Goal: Transaction & Acquisition: Purchase product/service

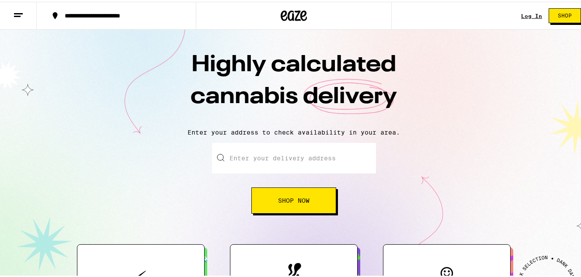
click at [521, 14] on link "Log In" at bounding box center [531, 14] width 21 height 6
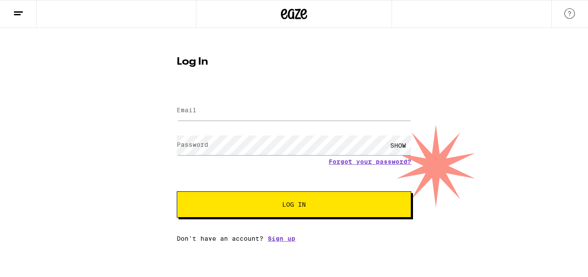
type input "[EMAIL_ADDRESS][DOMAIN_NAME]"
click at [287, 215] on button "Log In" at bounding box center [294, 205] width 234 height 26
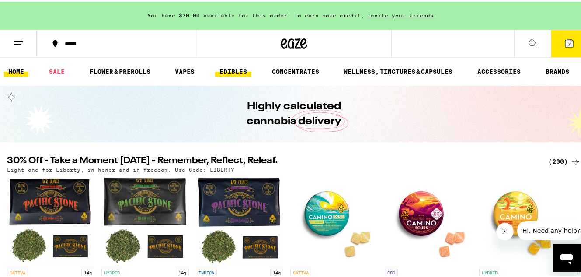
click at [220, 73] on link "EDIBLES" at bounding box center [233, 70] width 36 height 10
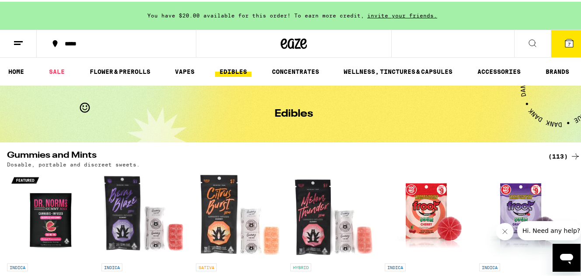
click at [523, 50] on button at bounding box center [532, 42] width 37 height 28
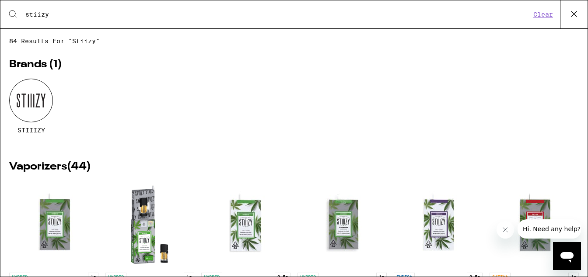
type input "stiizy"
click at [47, 92] on div at bounding box center [31, 101] width 44 height 44
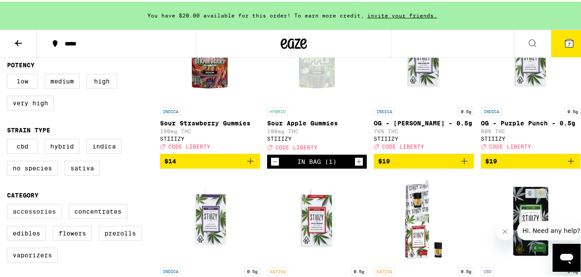
scroll to position [296, 0]
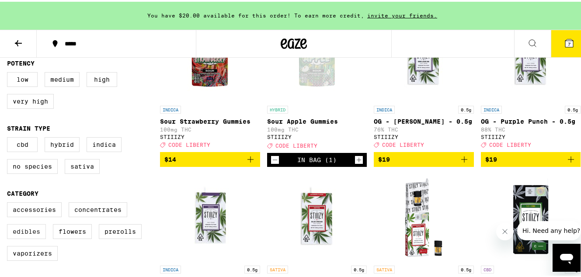
click at [21, 238] on label "Edibles" at bounding box center [26, 230] width 39 height 15
click at [9, 203] on input "Edibles" at bounding box center [9, 202] width 0 height 0
checkbox input "true"
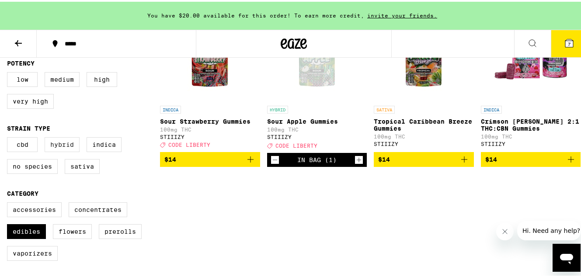
click at [60, 150] on label "Hybrid" at bounding box center [62, 143] width 35 height 15
click at [9, 137] on input "Hybrid" at bounding box center [9, 137] width 0 height 0
checkbox input "true"
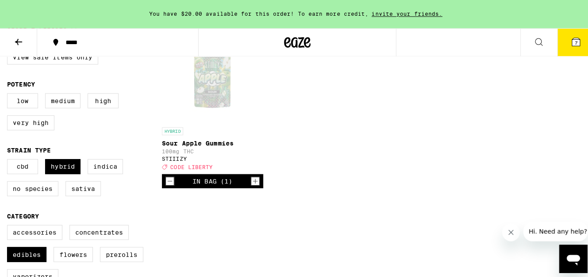
scroll to position [264, 0]
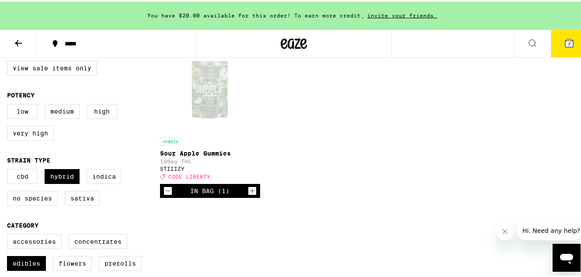
click at [551, 47] on button "7" at bounding box center [569, 41] width 37 height 27
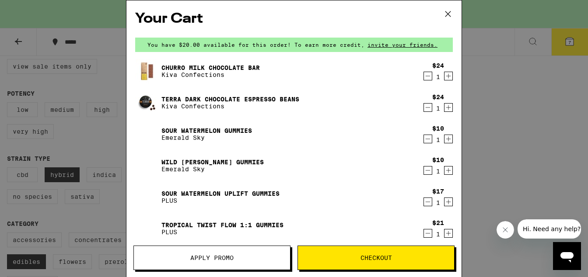
click at [272, 99] on link "Terra Dark Chocolate Espresso Beans" at bounding box center [230, 99] width 138 height 7
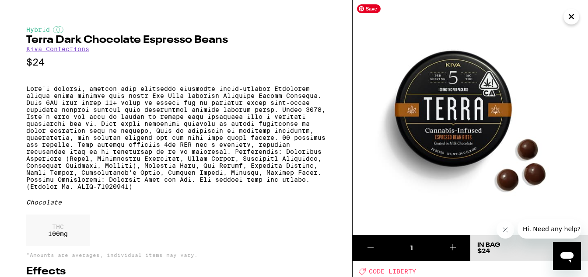
click at [575, 14] on icon "Close" at bounding box center [571, 16] width 10 height 13
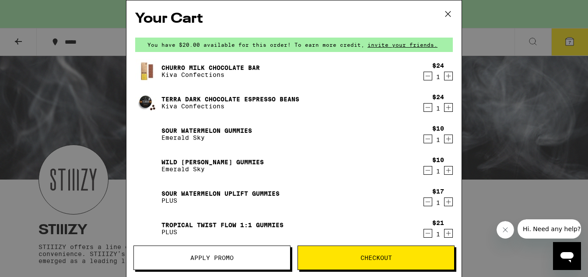
click at [424, 108] on icon "Decrement" at bounding box center [428, 107] width 8 height 10
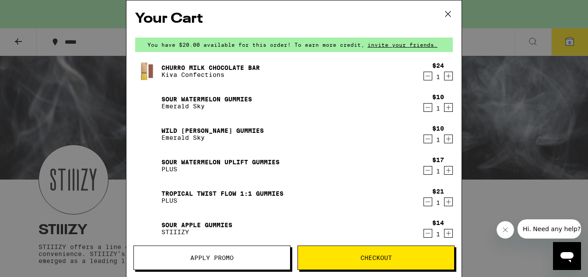
click at [424, 75] on icon "Decrement" at bounding box center [428, 76] width 8 height 10
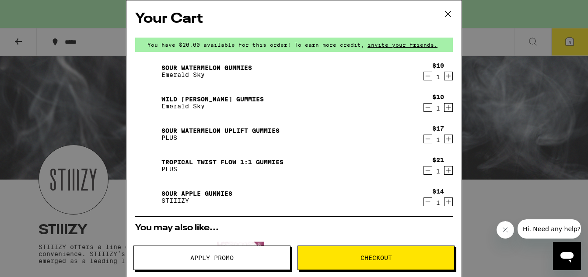
click at [424, 108] on icon "Decrement" at bounding box center [428, 107] width 8 height 10
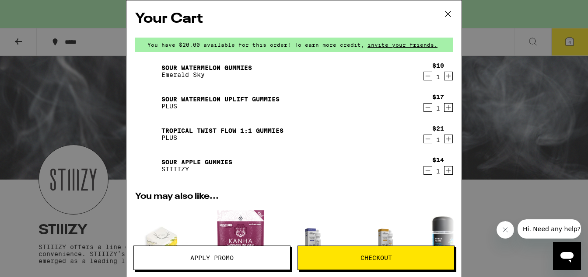
click at [424, 108] on icon "Decrement" at bounding box center [428, 107] width 8 height 10
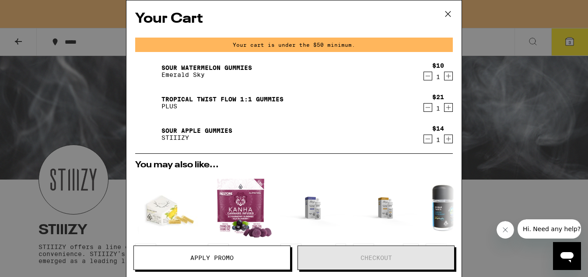
click at [425, 108] on icon "Decrement" at bounding box center [428, 107] width 8 height 10
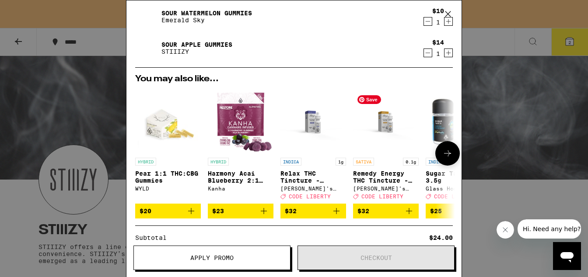
scroll to position [53, 0]
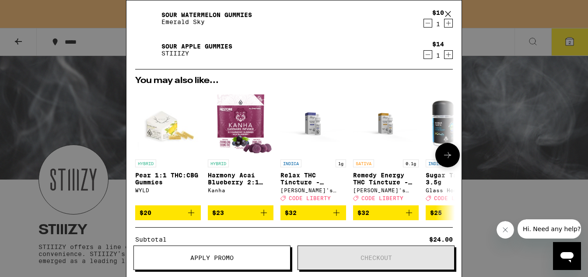
click at [195, 217] on icon "Add to bag" at bounding box center [191, 213] width 10 height 10
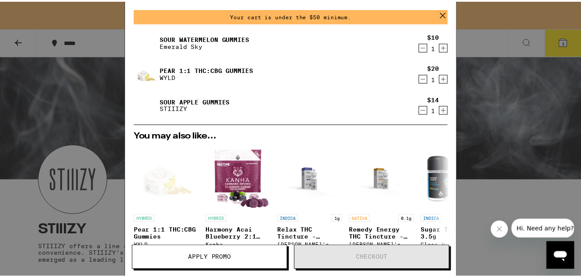
scroll to position [0, 0]
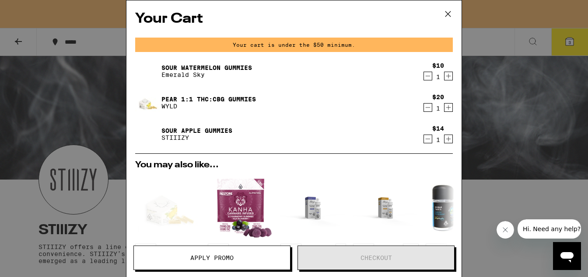
click at [514, 65] on div "Your Cart Your cart is under the $50 minimum. Sour Watermelon Gummies Emerald S…" at bounding box center [294, 138] width 588 height 277
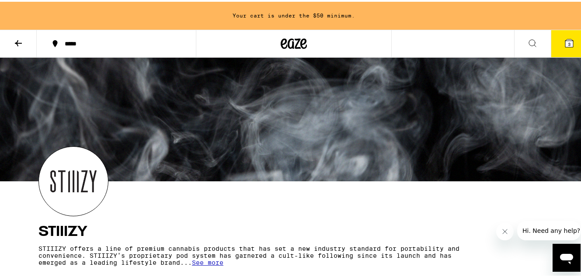
click at [18, 40] on icon at bounding box center [18, 41] width 10 height 10
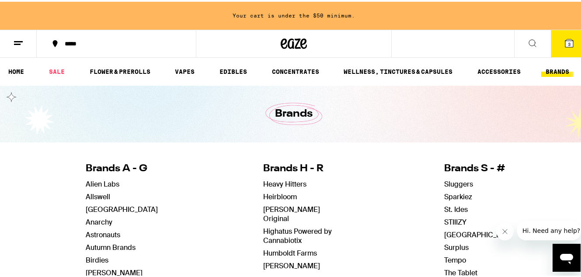
click at [281, 51] on div at bounding box center [294, 42] width 196 height 28
click at [290, 43] on icon at bounding box center [294, 42] width 13 height 10
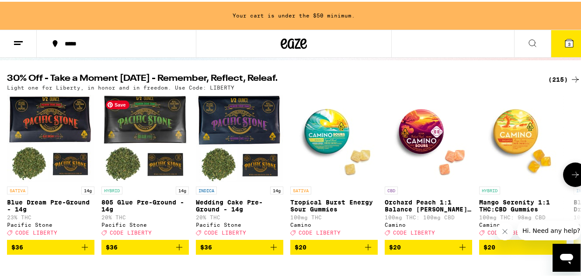
scroll to position [92, 0]
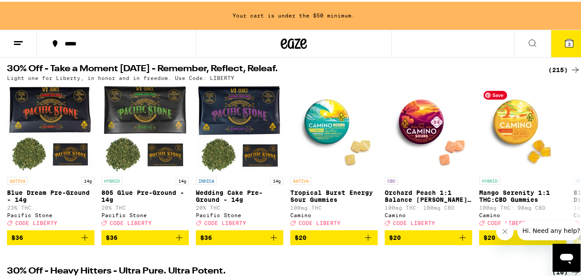
click at [560, 72] on div "(215)" at bounding box center [565, 68] width 32 height 10
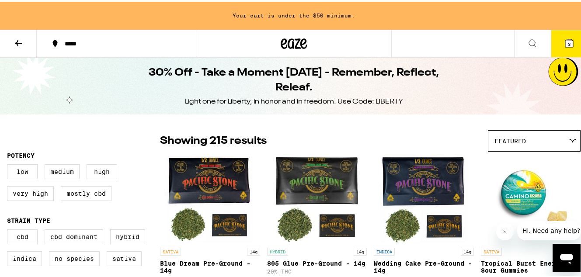
click at [515, 144] on div "Featured" at bounding box center [535, 139] width 92 height 21
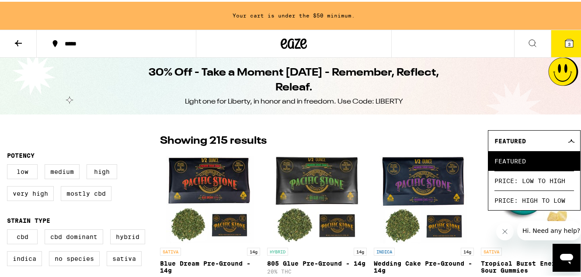
click at [447, 140] on div "Showing 215 results Featured Featured Price: Low to High Price: High to Low" at bounding box center [370, 139] width 421 height 21
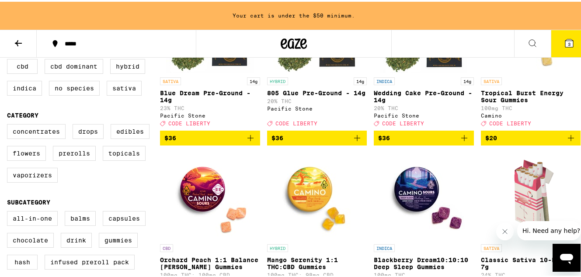
scroll to position [160, 0]
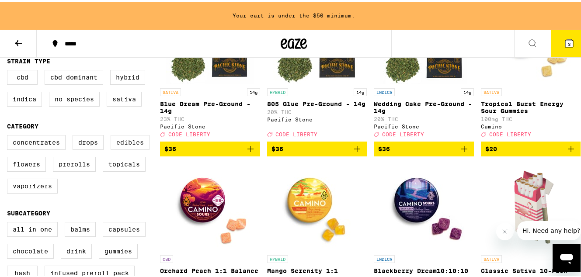
click at [130, 148] on label "Edibles" at bounding box center [130, 140] width 39 height 15
click at [9, 135] on input "Edibles" at bounding box center [9, 135] width 0 height 0
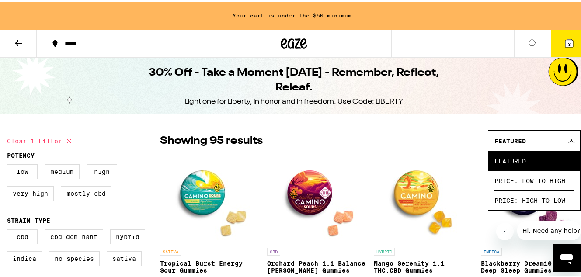
checkbox input "false"
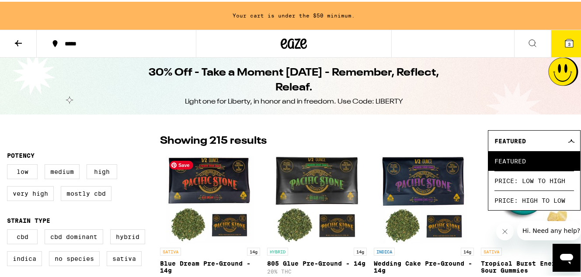
scroll to position [32, 0]
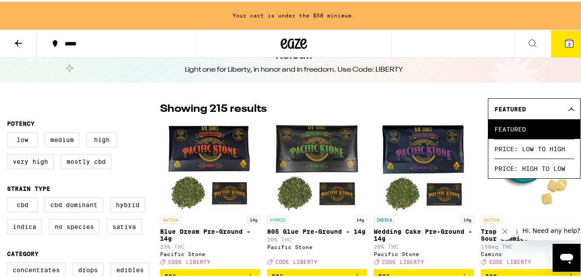
click at [275, 37] on div at bounding box center [294, 42] width 196 height 28
click at [281, 39] on icon at bounding box center [294, 42] width 26 height 16
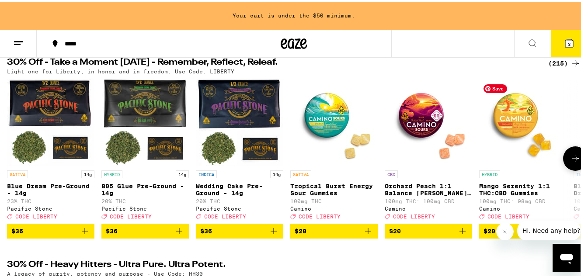
scroll to position [81, 0]
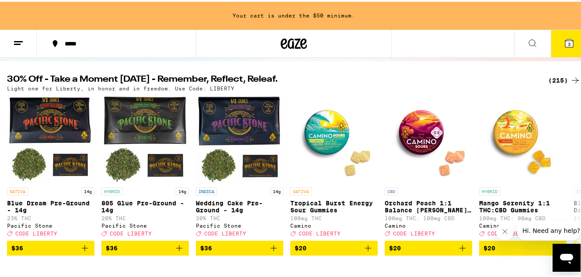
click at [551, 79] on div "(215)" at bounding box center [565, 78] width 32 height 10
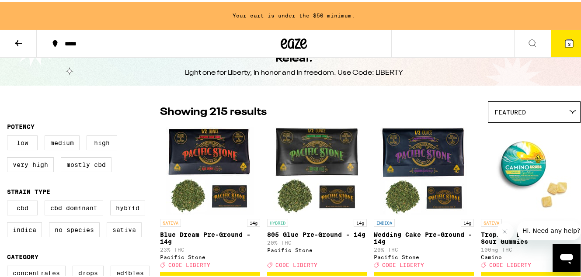
scroll to position [69, 0]
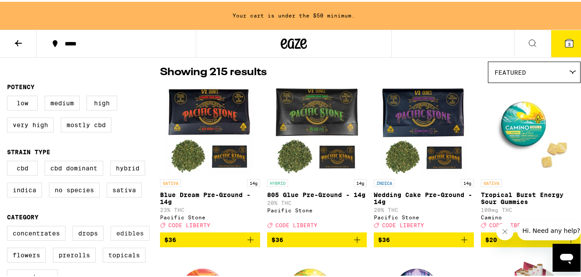
click at [112, 239] on label "Edibles" at bounding box center [130, 231] width 39 height 15
click at [9, 226] on input "Edibles" at bounding box center [9, 226] width 0 height 0
checkbox input "true"
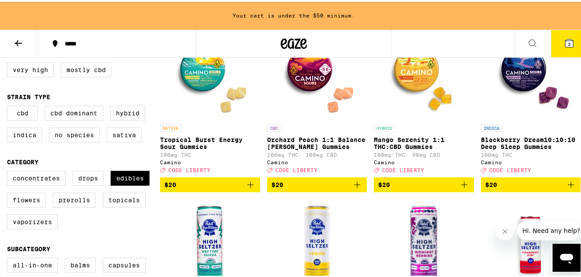
scroll to position [94, 0]
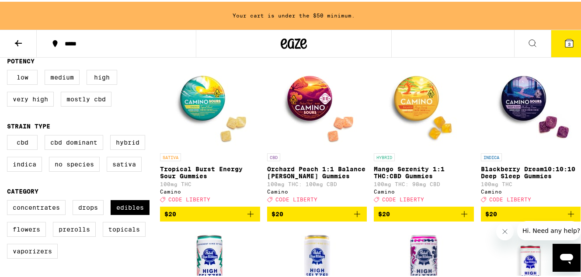
click at [462, 216] on icon "Add to bag" at bounding box center [465, 213] width 6 height 6
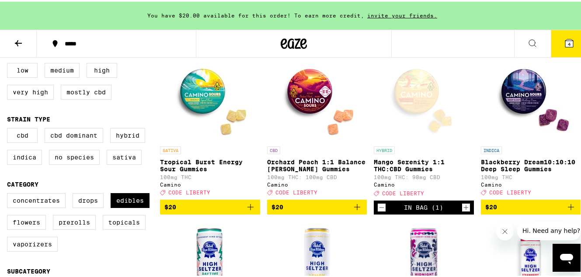
scroll to position [98, 0]
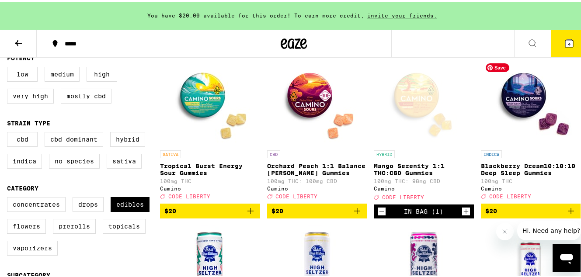
click at [532, 124] on img "Open page for Blackberry Dream10:10:10 Deep Sleep Gummies from Camino" at bounding box center [530, 100] width 87 height 87
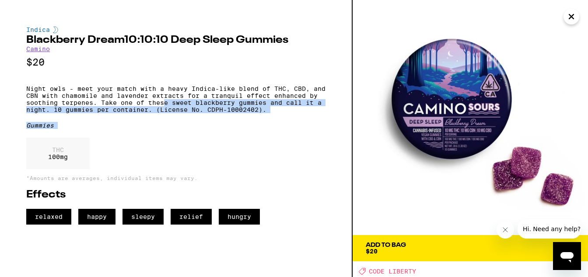
drag, startPoint x: 202, startPoint y: 123, endPoint x: 227, endPoint y: 143, distance: 31.7
click at [227, 143] on div "Indica Blackberry Dream10:10:10 Deep Sleep Gummies Camino $20 Night owls - meet…" at bounding box center [175, 125] width 299 height 199
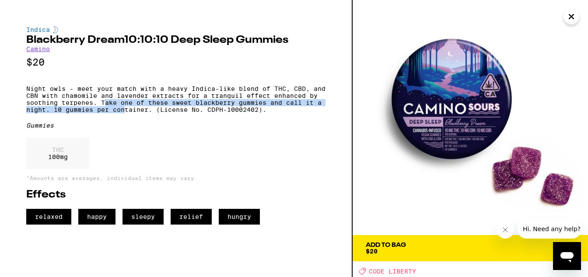
drag, startPoint x: 116, startPoint y: 105, endPoint x: 147, endPoint y: 114, distance: 32.4
click at [147, 113] on p "Night owls - meet your match with a heavy Indica-like blend of THC, CBD, and CB…" at bounding box center [175, 99] width 299 height 28
click at [150, 113] on p "Night owls - meet your match with a heavy Indica-like blend of THC, CBD, and CB…" at bounding box center [175, 99] width 299 height 28
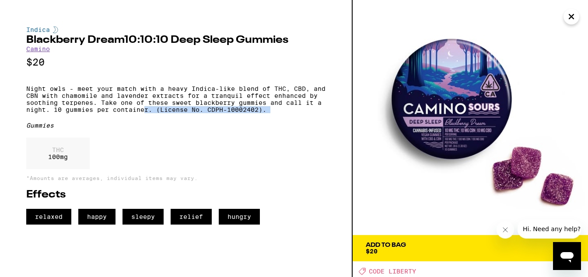
drag, startPoint x: 176, startPoint y: 115, endPoint x: 212, endPoint y: 122, distance: 36.5
click at [212, 121] on div "Indica Blackberry Dream10:10:10 Deep Sleep Gummies Camino $20 Night owls - meet…" at bounding box center [175, 125] width 299 height 199
click at [212, 122] on div "Indica Blackberry Dream10:10:10 Deep Sleep Gummies Camino $20 Night owls - meet…" at bounding box center [175, 125] width 299 height 199
click at [561, 20] on img at bounding box center [470, 117] width 235 height 235
click at [563, 20] on img at bounding box center [470, 117] width 235 height 235
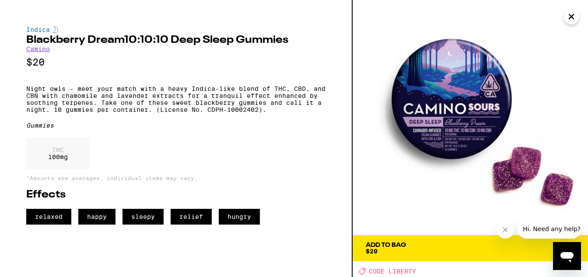
click at [564, 20] on button "Close" at bounding box center [571, 17] width 16 height 16
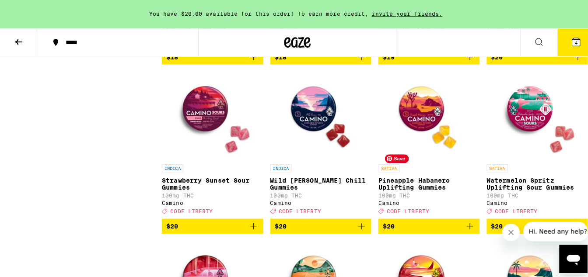
scroll to position [2258, 0]
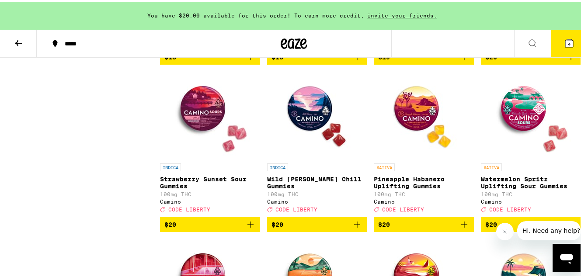
click at [568, 41] on span "4" at bounding box center [569, 42] width 3 height 5
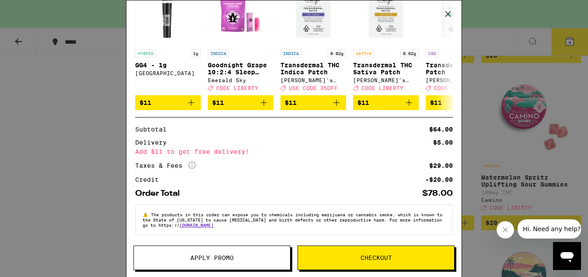
scroll to position [234, 0]
drag, startPoint x: 217, startPoint y: 150, endPoint x: 231, endPoint y: 153, distance: 13.8
click at [229, 153] on div "Subtotal $64.00 Delivery $5.00 Add $11 to get free delivery! Taxes & Fees More …" at bounding box center [294, 154] width 318 height 56
click at [231, 153] on div "Subtotal $64.00 Delivery $5.00 Add $11 to get free delivery! Taxes & Fees More …" at bounding box center [294, 154] width 318 height 56
click at [241, 256] on span "Apply Promo" at bounding box center [212, 258] width 156 height 6
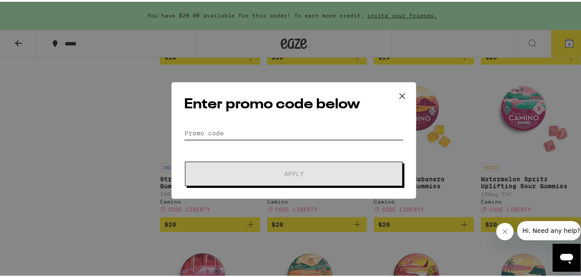
click at [259, 127] on input "Promo Code" at bounding box center [294, 131] width 220 height 13
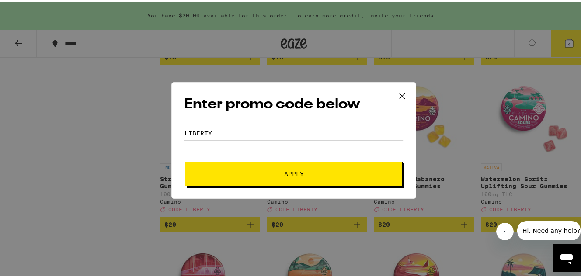
type input "liberty"
click at [185, 160] on button "Apply" at bounding box center [294, 172] width 218 height 24
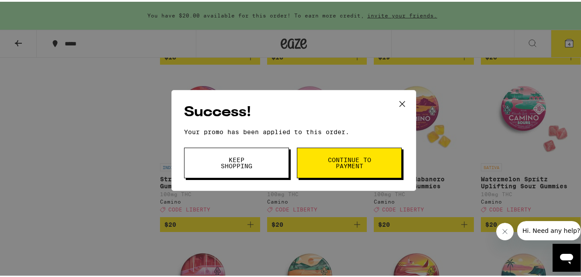
click at [253, 173] on button "Keep Shopping" at bounding box center [236, 161] width 105 height 31
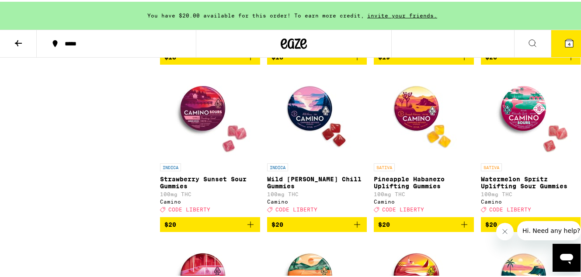
click at [566, 49] on button "4" at bounding box center [569, 41] width 37 height 27
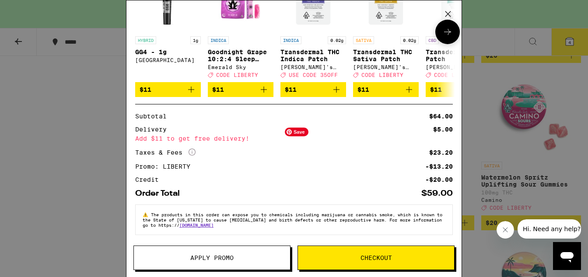
scroll to position [247, 0]
drag, startPoint x: 214, startPoint y: 137, endPoint x: 266, endPoint y: 143, distance: 51.5
click at [266, 143] on div "Subtotal $64.00 Delivery $5.00 Add $11 to get free delivery! Taxes & Fees More …" at bounding box center [294, 148] width 318 height 70
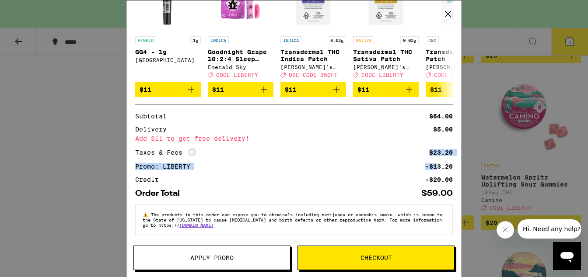
drag, startPoint x: 422, startPoint y: 144, endPoint x: 429, endPoint y: 163, distance: 20.1
click at [429, 163] on div "Subtotal $64.00 Delivery $5.00 Add $11 to get free delivery! Taxes & Fees More …" at bounding box center [294, 148] width 318 height 70
click at [429, 164] on div "-$13.20" at bounding box center [439, 167] width 28 height 6
drag, startPoint x: 289, startPoint y: 156, endPoint x: 340, endPoint y: 156, distance: 50.7
click at [332, 156] on div "Subtotal $64.00 Delivery $5.00 Add $11 to get free delivery! Taxes & Fees More …" at bounding box center [294, 148] width 318 height 70
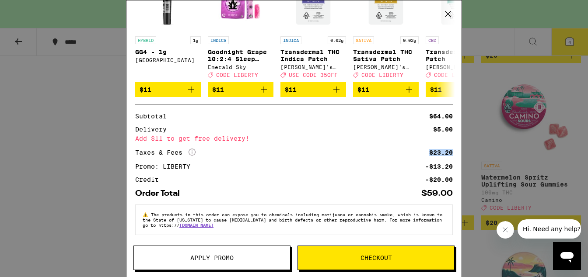
drag, startPoint x: 228, startPoint y: 170, endPoint x: 223, endPoint y: 174, distance: 6.8
click at [228, 171] on div "Subtotal $64.00 Delivery $5.00 Add $11 to get free delivery! Taxes & Fees More …" at bounding box center [294, 148] width 318 height 70
click at [192, 149] on icon "More Info" at bounding box center [192, 152] width 7 height 7
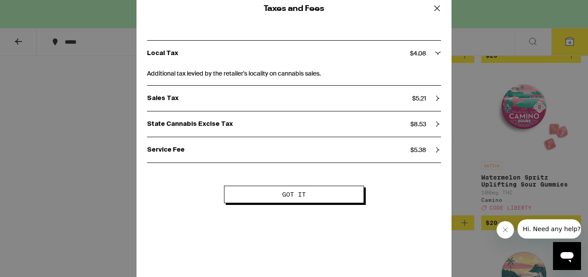
click at [437, 12] on icon at bounding box center [436, 8] width 13 height 13
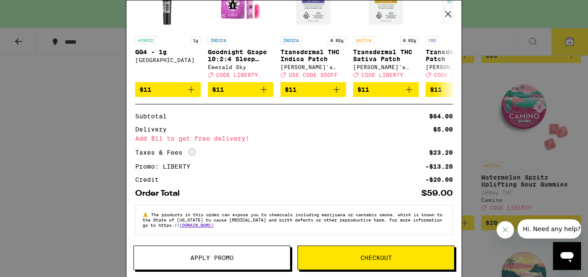
drag, startPoint x: 436, startPoint y: 178, endPoint x: 441, endPoint y: 182, distance: 6.8
click at [441, 182] on div "Subtotal $64.00 Delivery $5.00 Add $11 to get free delivery! Taxes & Fees More …" at bounding box center [294, 151] width 318 height 94
click at [441, 183] on div "Order Total $59.00" at bounding box center [294, 190] width 318 height 15
drag, startPoint x: 431, startPoint y: 126, endPoint x: 438, endPoint y: 140, distance: 15.9
click at [438, 140] on div "Subtotal $64.00 Delivery $5.00 Add $11 to get free delivery! Taxes & Fees More …" at bounding box center [294, 148] width 318 height 70
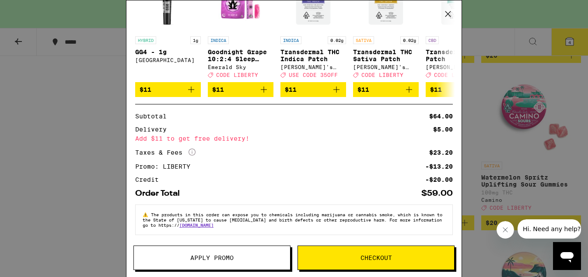
click at [437, 155] on div "Subtotal $64.00 Delivery $5.00 Add $11 to get free delivery! Taxes & Fees More …" at bounding box center [294, 148] width 318 height 70
click at [195, 151] on icon at bounding box center [192, 152] width 7 height 7
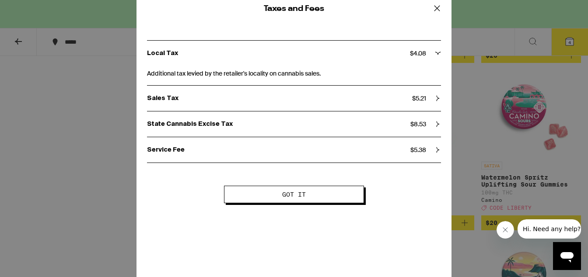
click at [333, 193] on button "Got it" at bounding box center [294, 194] width 140 height 17
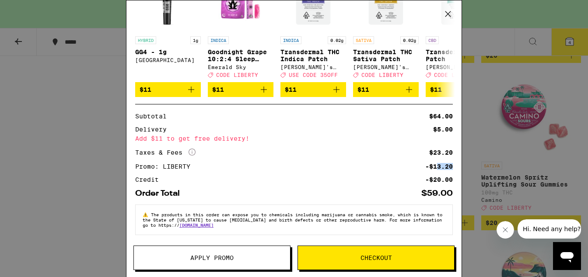
drag, startPoint x: 435, startPoint y: 166, endPoint x: 439, endPoint y: 169, distance: 5.0
click at [439, 169] on div "Subtotal $64.00 Delivery $5.00 Add $11 to get free delivery! Taxes & Fees More …" at bounding box center [294, 148] width 318 height 70
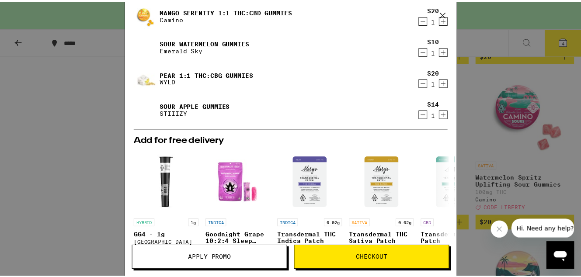
scroll to position [0, 0]
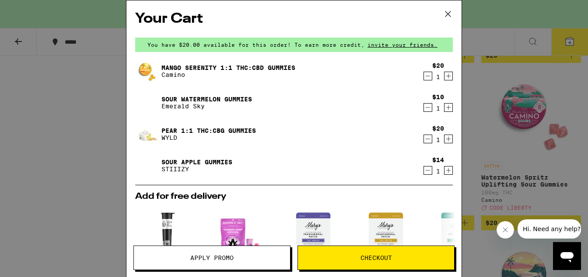
click at [504, 100] on div "Your Cart You have $20.00 available for this order! To earn more credit, invite…" at bounding box center [294, 138] width 588 height 277
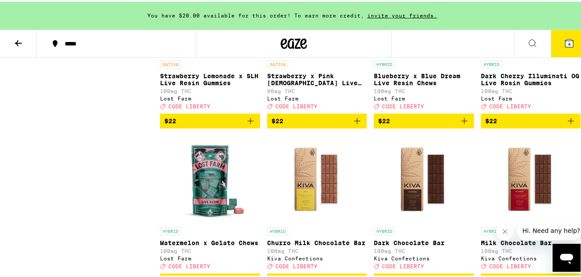
scroll to position [3200, 0]
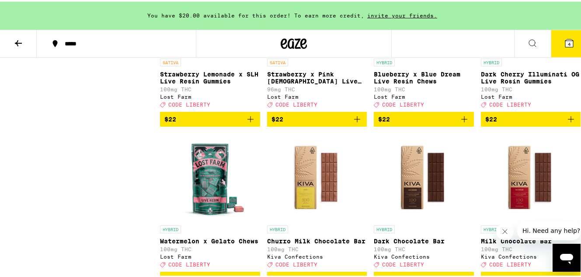
click at [461, 123] on icon "Add to bag" at bounding box center [464, 117] width 10 height 10
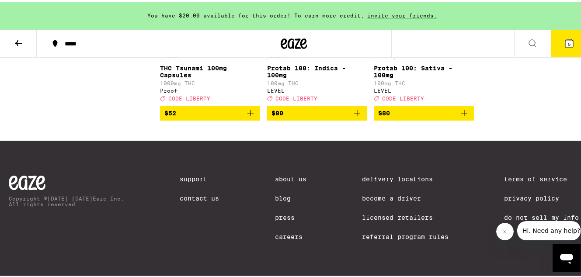
scroll to position [4113, 0]
click at [564, 38] on icon at bounding box center [569, 41] width 10 height 10
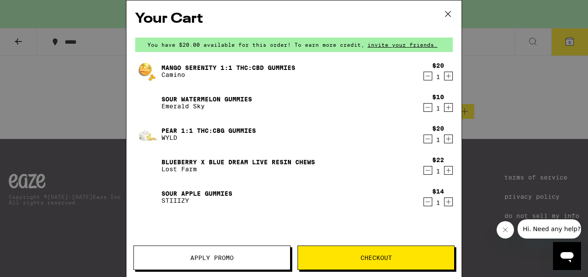
click at [64, 35] on div "Your Cart You have $20.00 available for this order! To earn more credit, invite…" at bounding box center [294, 138] width 588 height 277
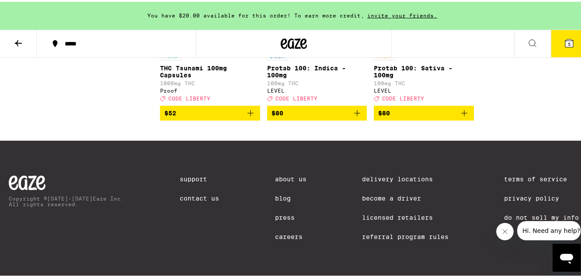
click at [72, 50] on div "Your Cart You have $20.00 available for this order! To earn more credit, invite…" at bounding box center [294, 138] width 588 height 277
click at [73, 43] on div "*****" at bounding box center [120, 42] width 121 height 6
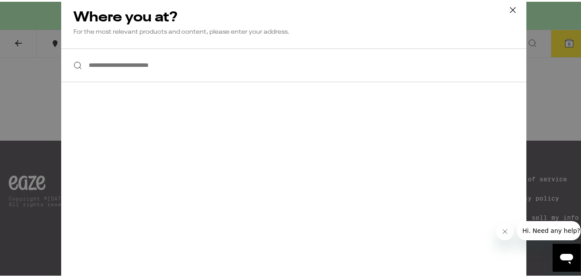
click at [157, 58] on input "**********" at bounding box center [293, 64] width 465 height 34
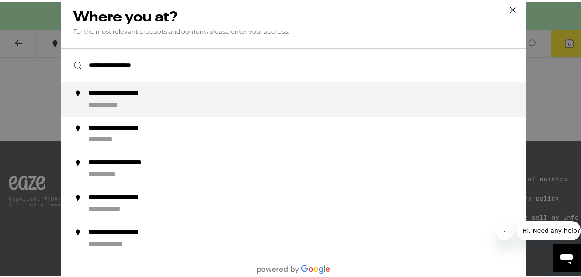
click at [115, 104] on div "**********" at bounding box center [113, 103] width 50 height 9
type input "**********"
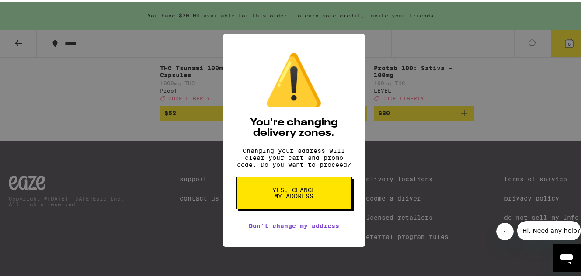
click at [319, 195] on button "Yes, change my address" at bounding box center [294, 191] width 116 height 32
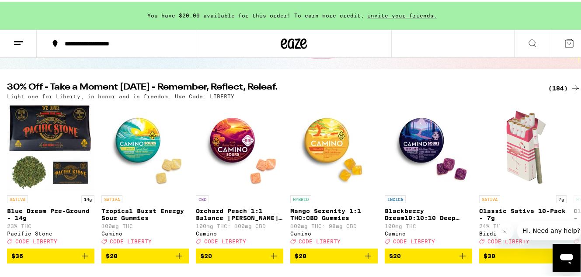
scroll to position [82, 0]
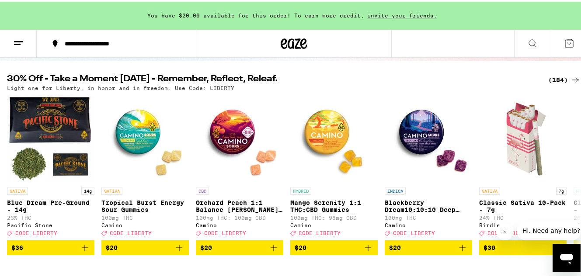
click at [553, 81] on div "(184)" at bounding box center [565, 78] width 32 height 10
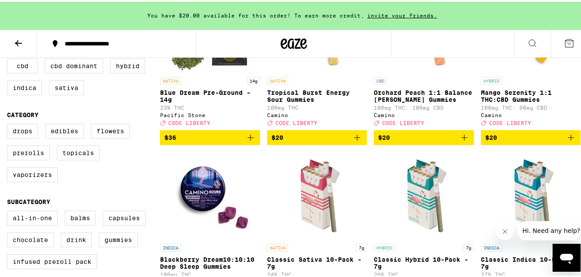
scroll to position [169, 0]
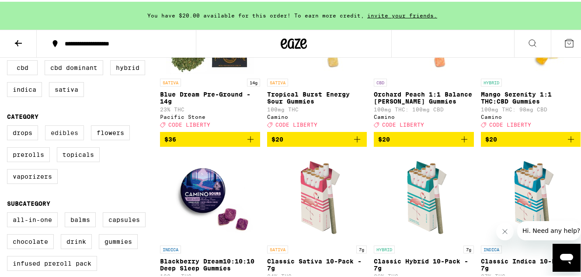
click at [76, 139] on label "Edibles" at bounding box center [64, 131] width 39 height 15
click at [9, 126] on input "Edibles" at bounding box center [9, 125] width 0 height 0
checkbox input "true"
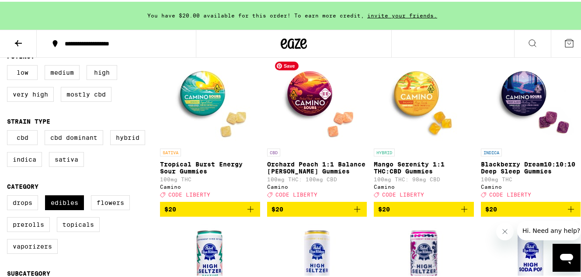
scroll to position [133, 0]
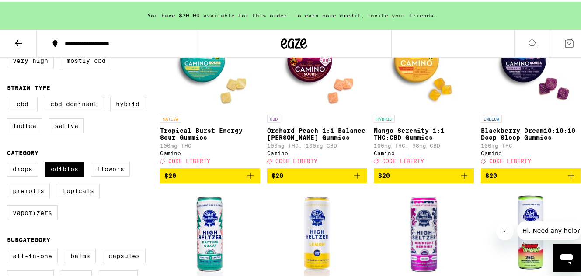
click at [464, 178] on icon "Add to bag" at bounding box center [464, 174] width 10 height 10
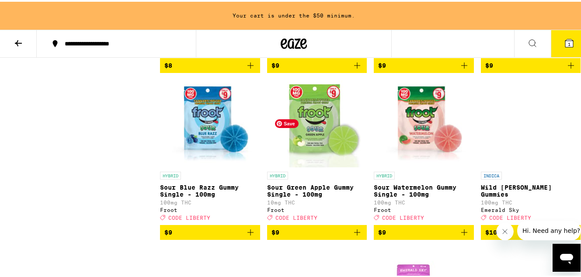
scroll to position [1224, 0]
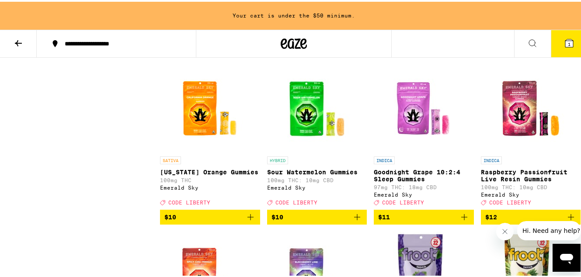
click at [360, 223] on button "$10" at bounding box center [317, 215] width 100 height 15
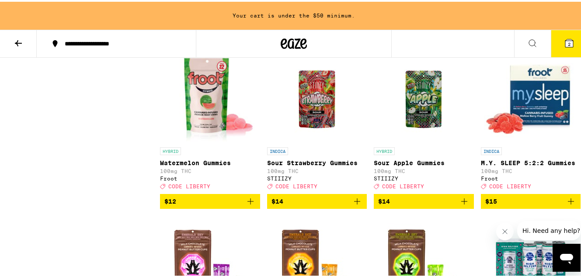
scroll to position [1631, 0]
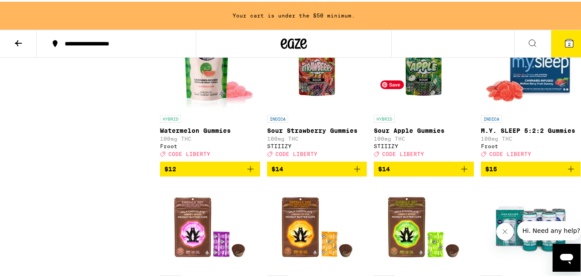
click at [432, 109] on img "Open page for Sour Apple Gummies from STIIIZY" at bounding box center [423, 64] width 87 height 87
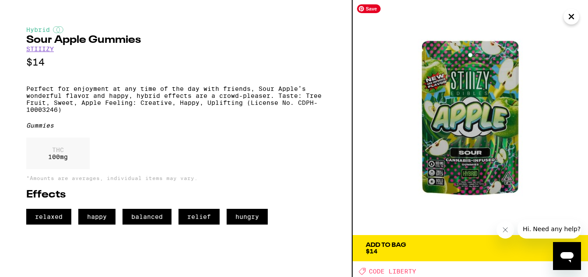
click at [385, 242] on button "Add To Bag $14" at bounding box center [470, 248] width 235 height 26
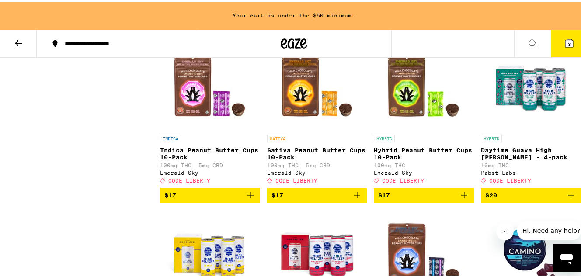
scroll to position [1799, 0]
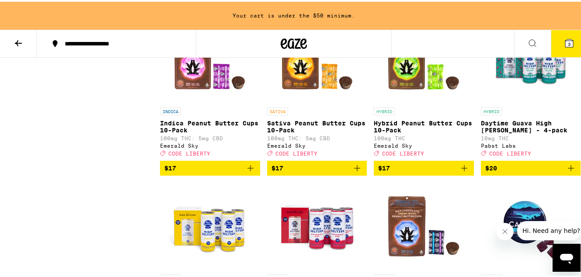
click at [360, 174] on button "$17" at bounding box center [317, 166] width 100 height 15
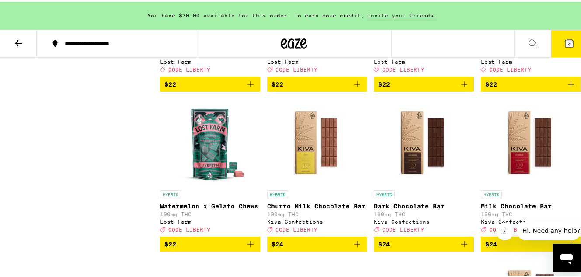
scroll to position [3101, 0]
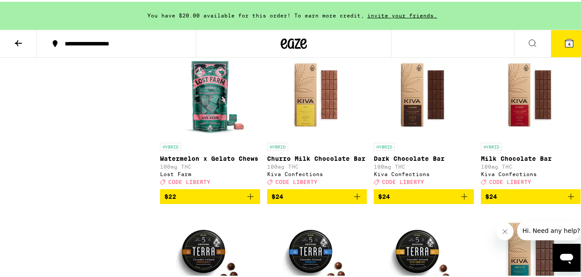
click at [462, 40] on icon "Add to bag" at bounding box center [464, 35] width 10 height 10
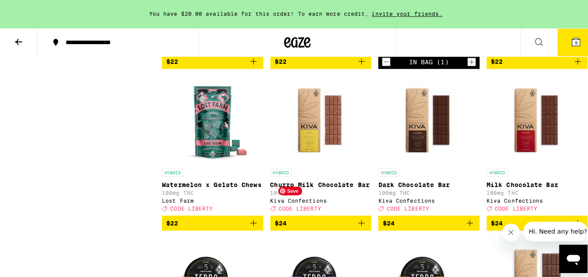
scroll to position [3086, 0]
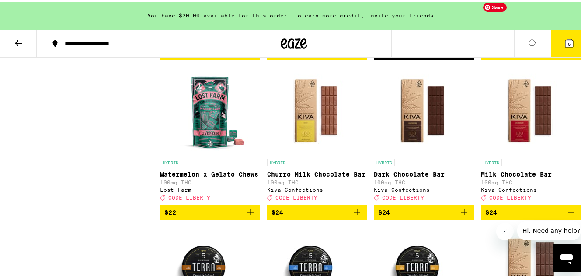
click at [570, 37] on button "5" at bounding box center [569, 41] width 37 height 27
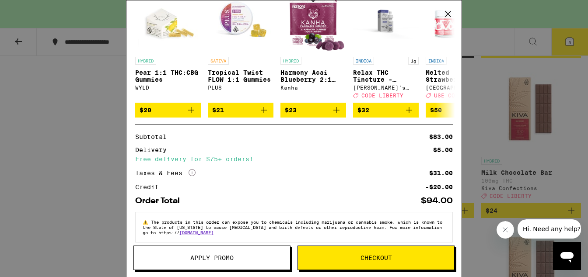
scroll to position [266, 0]
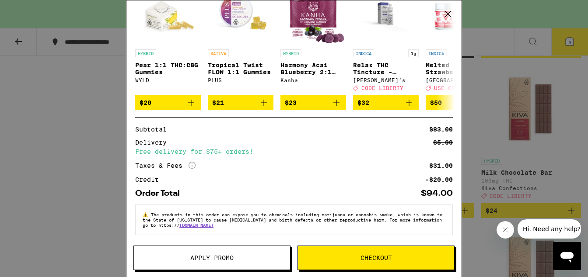
click at [238, 255] on span "Apply Promo" at bounding box center [212, 258] width 156 height 6
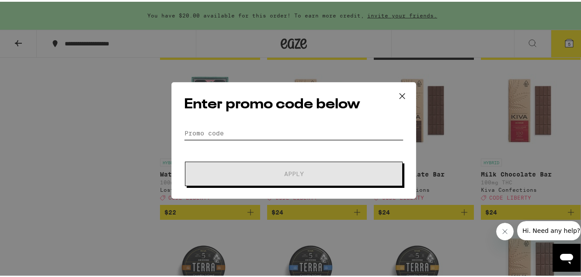
click at [343, 134] on input "Promo Code" at bounding box center [294, 131] width 220 height 13
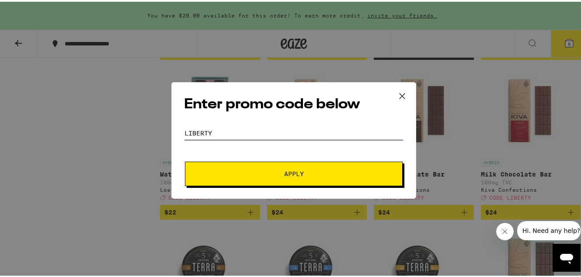
type input "liberty"
click at [185, 160] on button "Apply" at bounding box center [294, 172] width 218 height 24
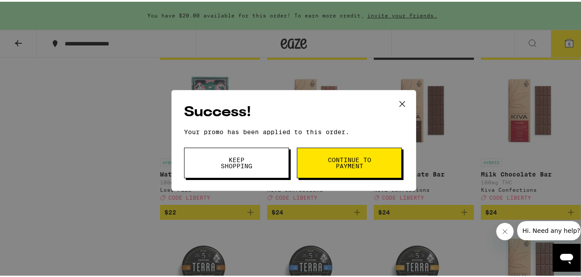
click at [396, 102] on icon at bounding box center [402, 102] width 13 height 13
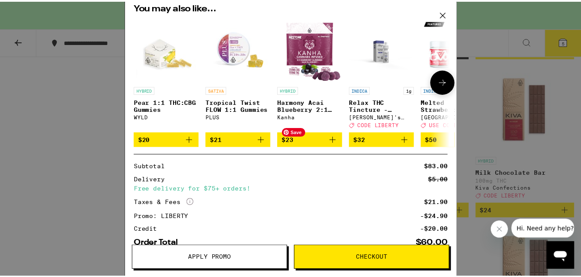
scroll to position [279, 0]
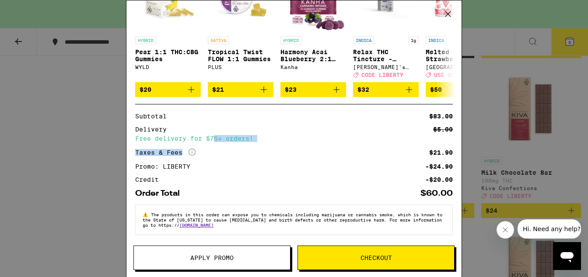
drag, startPoint x: 248, startPoint y: 140, endPoint x: 287, endPoint y: 147, distance: 40.1
click at [287, 147] on div "Subtotal $83.00 Delivery $5.00 Free delivery for $75+ orders! Taxes & Fees More…" at bounding box center [294, 148] width 318 height 70
click at [287, 149] on div "Taxes & Fees More Info $21.90" at bounding box center [294, 153] width 318 height 8
drag, startPoint x: 247, startPoint y: 136, endPoint x: 298, endPoint y: 137, distance: 50.7
click at [290, 136] on div "Free delivery for $75+ orders!" at bounding box center [294, 139] width 318 height 6
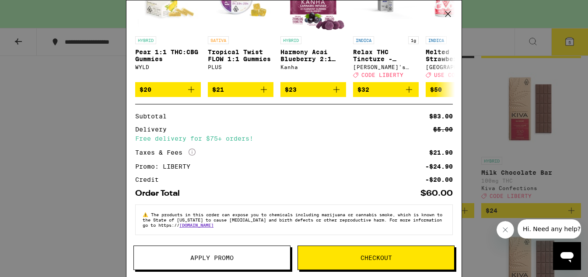
click at [352, 144] on div "Subtotal $83.00 Delivery $5.00 Free delivery for $75+ orders! Taxes & Fees More…" at bounding box center [294, 148] width 318 height 70
click at [445, 16] on icon at bounding box center [447, 13] width 13 height 13
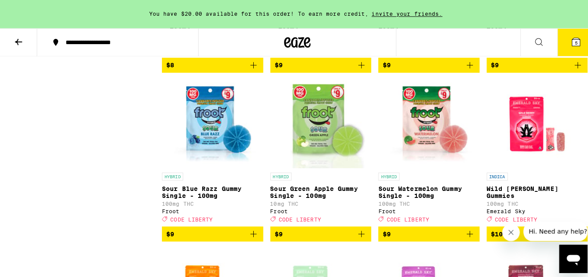
scroll to position [1074, 0]
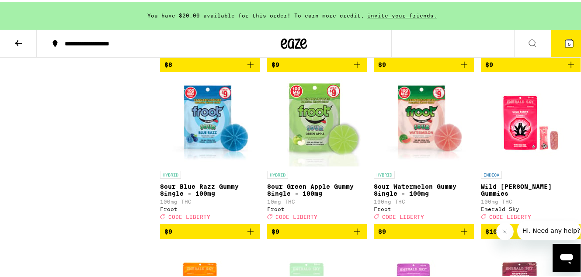
click at [554, 46] on button "5" at bounding box center [569, 41] width 37 height 27
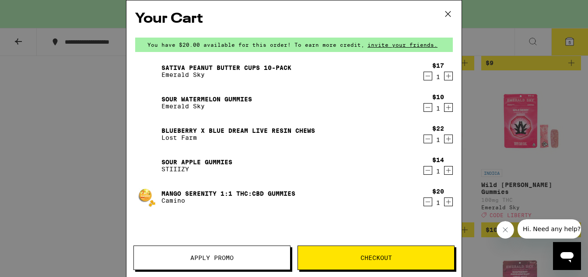
click at [347, 255] on span "Checkout" at bounding box center [376, 258] width 156 height 6
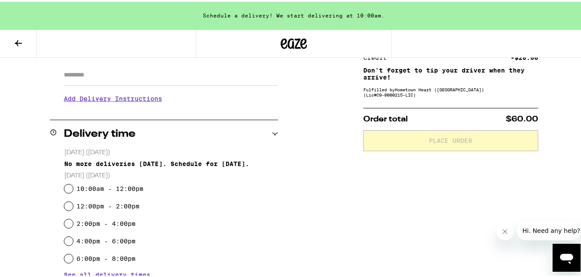
scroll to position [194, 0]
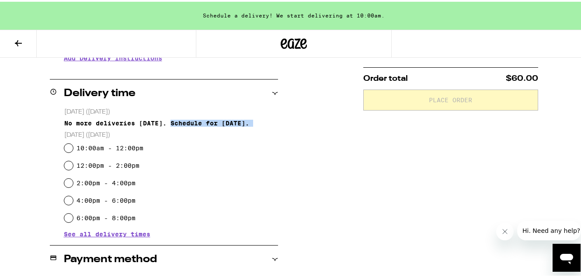
drag, startPoint x: 170, startPoint y: 124, endPoint x: 193, endPoint y: 130, distance: 24.0
click at [193, 130] on fieldset "[DATE] ([DATE]) No more deliveries [DATE]. Schedule for [DATE]. [DATE] ([DATE])…" at bounding box center [171, 165] width 214 height 119
click at [193, 130] on p "[DATE] ([DATE])" at bounding box center [171, 133] width 214 height 8
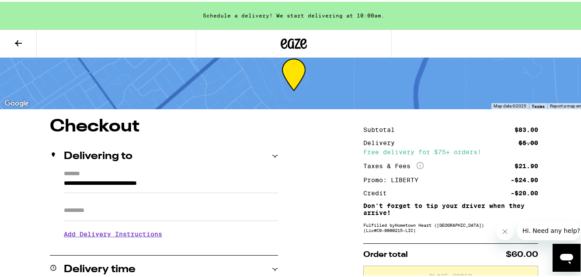
drag, startPoint x: 333, startPoint y: 14, endPoint x: 345, endPoint y: 21, distance: 13.9
click at [345, 21] on div "Schedule a delivery! We start delivering at 10:00am." at bounding box center [294, 14] width 588 height 28
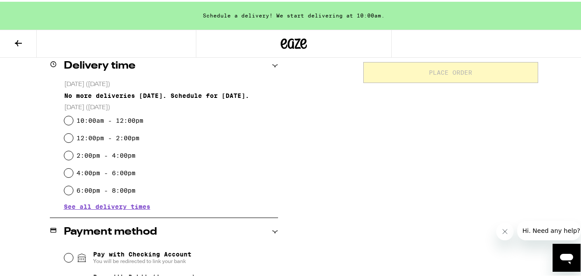
scroll to position [253, 0]
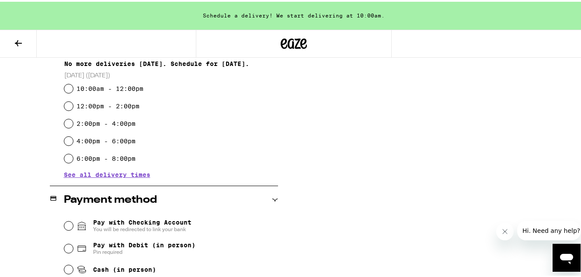
click at [139, 174] on span "See all delivery times" at bounding box center [107, 173] width 87 height 6
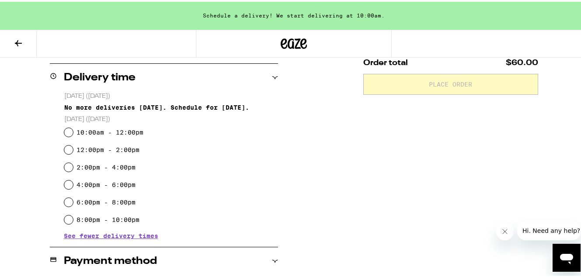
scroll to position [226, 0]
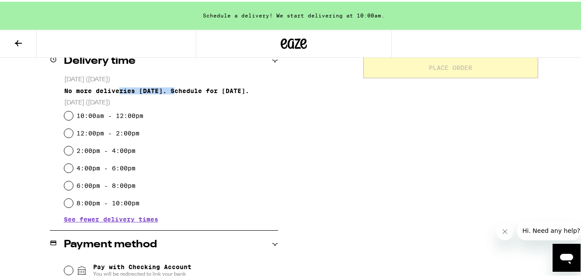
drag, startPoint x: 118, startPoint y: 91, endPoint x: 175, endPoint y: 87, distance: 57.4
click at [175, 87] on div "No more deliveries [DATE]. Schedule for [DATE]." at bounding box center [171, 89] width 214 height 7
drag, startPoint x: 172, startPoint y: 92, endPoint x: 222, endPoint y: 100, distance: 51.0
click at [222, 100] on fieldset "[DATE] ([DATE]) No more deliveries [DATE]. Schedule for [DATE]. [DATE] ([DATE])…" at bounding box center [171, 141] width 214 height 137
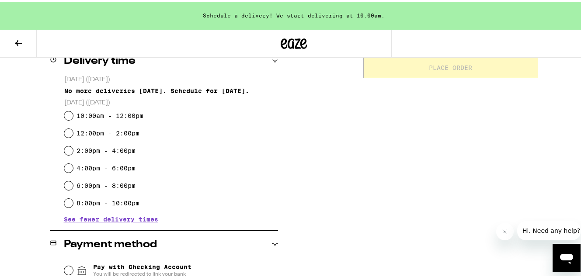
click at [222, 100] on p "[DATE] ([DATE])" at bounding box center [171, 101] width 214 height 8
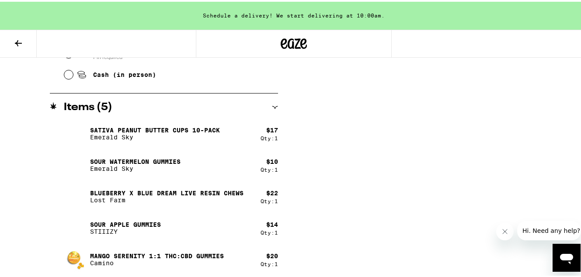
scroll to position [466, 0]
drag, startPoint x: 126, startPoint y: 160, endPoint x: 157, endPoint y: 168, distance: 32.7
click at [157, 168] on div "Sour Watermelon Gummies Emerald Sky" at bounding box center [135, 163] width 91 height 14
click at [157, 168] on p "Emerald Sky" at bounding box center [135, 166] width 91 height 7
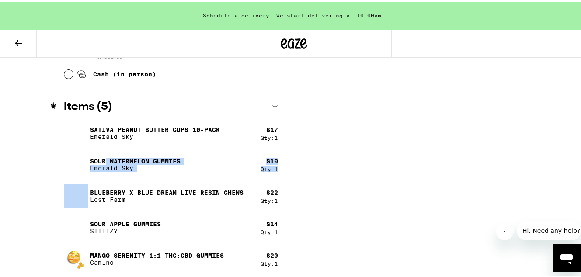
click at [142, 179] on div "Sativa Peanut Butter Cups 10-Pack Emerald Sky $ 17 Qty: 1 Sour Watermelon Gummi…" at bounding box center [171, 194] width 214 height 150
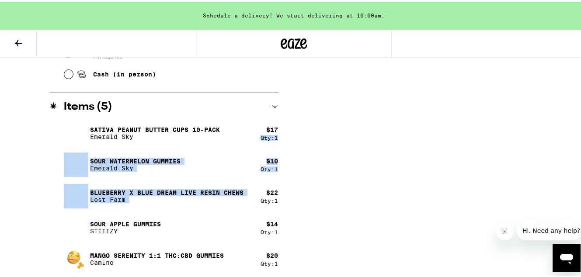
drag, startPoint x: 257, startPoint y: 129, endPoint x: 264, endPoint y: 187, distance: 58.2
click at [264, 187] on div "Sativa Peanut Butter Cups 10-Pack Emerald Sky $ 17 Qty: 1 Sour Watermelon Gummi…" at bounding box center [171, 194] width 214 height 150
click at [266, 188] on div "$ 22" at bounding box center [272, 191] width 12 height 7
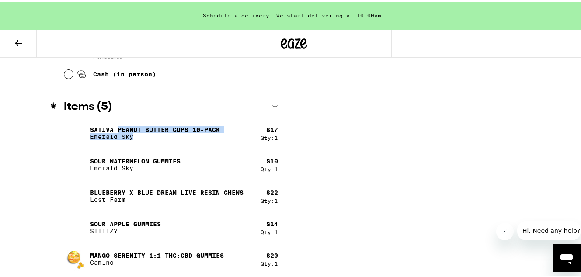
drag, startPoint x: 116, startPoint y: 130, endPoint x: 136, endPoint y: 136, distance: 20.9
click at [136, 136] on div "Sativa Peanut Butter Cups 10-Pack Emerald Sky" at bounding box center [155, 132] width 130 height 14
click at [136, 136] on p "Emerald Sky" at bounding box center [155, 135] width 130 height 7
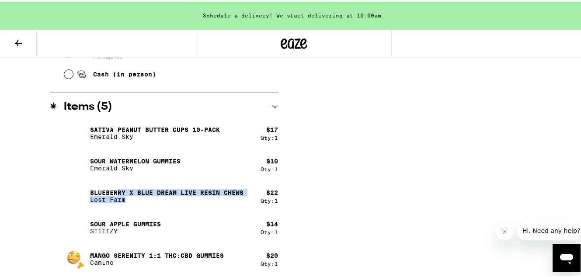
drag, startPoint x: 157, startPoint y: 200, endPoint x: 166, endPoint y: 205, distance: 10.4
click at [166, 205] on div "Blueberry x Blue Dream Live Resin Chews Lost Farm" at bounding box center [162, 194] width 197 height 24
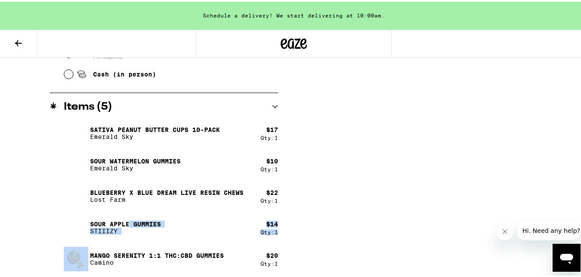
drag, startPoint x: 145, startPoint y: 234, endPoint x: 163, endPoint y: 241, distance: 19.8
click at [163, 241] on div "Sativa Peanut Butter Cups 10-Pack Emerald Sky $ 17 Qty: 1 Sour Watermelon Gummi…" at bounding box center [171, 194] width 214 height 150
click at [130, 230] on div "Sour Apple Gummies STIIIZY" at bounding box center [125, 226] width 71 height 14
click at [156, 229] on p "STIIIZY" at bounding box center [125, 229] width 71 height 7
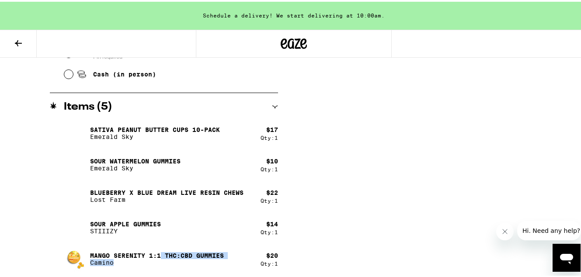
drag, startPoint x: 160, startPoint y: 254, endPoint x: 193, endPoint y: 266, distance: 35.1
click at [193, 266] on div "Mango Serenity 1:1 THC:CBD Gummies Camino" at bounding box center [162, 257] width 197 height 24
drag, startPoint x: 114, startPoint y: 257, endPoint x: 152, endPoint y: 263, distance: 39.0
click at [152, 263] on div "Mango Serenity 1:1 THC:CBD Gummies Camino" at bounding box center [157, 258] width 134 height 14
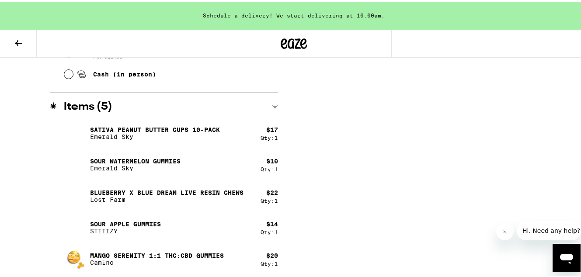
click at [152, 263] on p "Camino" at bounding box center [157, 261] width 134 height 7
drag, startPoint x: 111, startPoint y: 248, endPoint x: 148, endPoint y: 255, distance: 37.9
click at [148, 255] on div "Mango Serenity 1:1 THC:CBD Gummies Camino" at bounding box center [162, 257] width 197 height 24
click at [148, 255] on p "Mango Serenity 1:1 THC:CBD Gummies" at bounding box center [157, 254] width 134 height 7
click at [143, 219] on div "Sour Apple Gummies STIIIZY" at bounding box center [162, 226] width 197 height 24
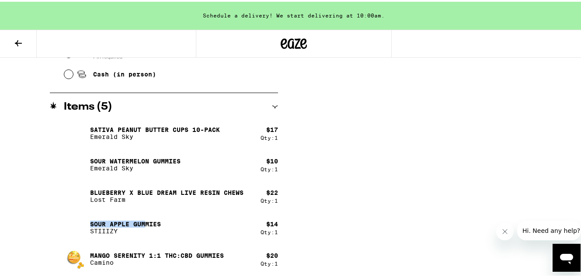
click at [143, 220] on p "Sour Apple Gummies" at bounding box center [125, 222] width 71 height 7
click at [145, 223] on p "Sour Apple Gummies" at bounding box center [125, 222] width 71 height 7
click at [189, 174] on div "Sour Watermelon Gummies Emerald Sky" at bounding box center [162, 163] width 197 height 24
click at [168, 133] on p "Emerald Sky" at bounding box center [155, 135] width 130 height 7
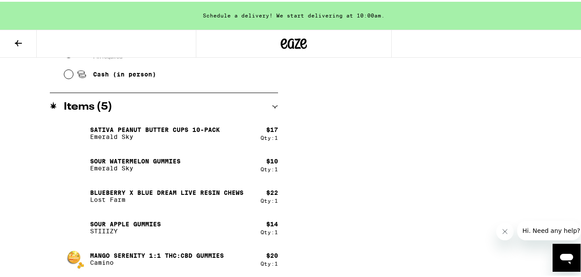
click at [166, 127] on p "Sativa Peanut Butter Cups 10-Pack" at bounding box center [155, 128] width 130 height 7
click at [164, 151] on div "Sour Watermelon Gummies Emerald Sky" at bounding box center [162, 163] width 197 height 24
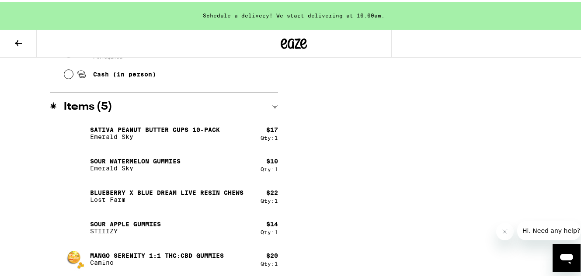
click at [73, 137] on img at bounding box center [76, 131] width 24 height 24
click at [221, 216] on div "Sour Apple Gummies STIIIZY" at bounding box center [162, 226] width 197 height 24
drag, startPoint x: 124, startPoint y: 190, endPoint x: 134, endPoint y: 196, distance: 11.4
click at [134, 196] on div "Blueberry x Blue Dream Live Resin Chews Lost Farm" at bounding box center [167, 195] width 154 height 14
click at [134, 196] on p "Lost Farm" at bounding box center [167, 198] width 154 height 7
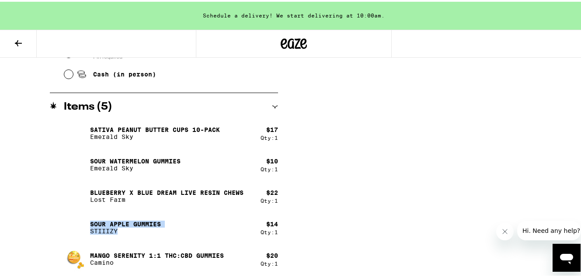
drag, startPoint x: 122, startPoint y: 217, endPoint x: 151, endPoint y: 228, distance: 31.8
click at [151, 228] on div "Sour Apple Gummies STIIIZY" at bounding box center [162, 226] width 197 height 24
click at [151, 228] on p "STIIIZY" at bounding box center [125, 229] width 71 height 7
drag, startPoint x: 156, startPoint y: 253, endPoint x: 186, endPoint y: 257, distance: 30.4
click at [186, 257] on div "Mango Serenity 1:1 THC:CBD Gummies Camino" at bounding box center [157, 258] width 134 height 14
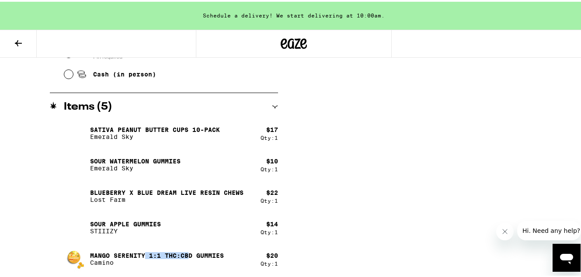
click at [186, 258] on p "Camino" at bounding box center [157, 261] width 134 height 7
drag, startPoint x: 189, startPoint y: 253, endPoint x: 192, endPoint y: 257, distance: 4.7
click at [192, 257] on p "Mango Serenity 1:1 THC:CBD Gummies" at bounding box center [157, 254] width 134 height 7
drag, startPoint x: 129, startPoint y: 191, endPoint x: 151, endPoint y: 196, distance: 22.4
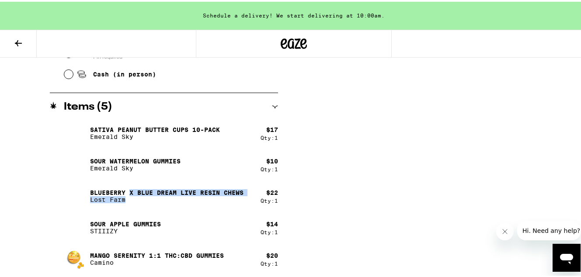
click at [151, 196] on div "Blueberry x Blue Dream Live Resin Chews Lost Farm" at bounding box center [167, 195] width 154 height 14
click at [151, 196] on p "Lost Farm" at bounding box center [167, 198] width 154 height 7
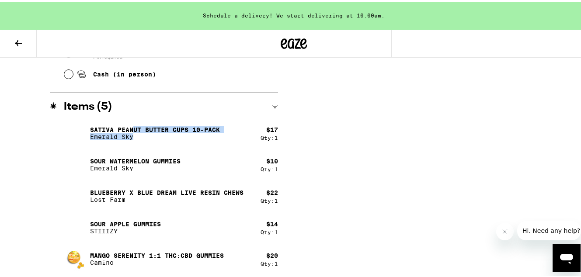
drag, startPoint x: 141, startPoint y: 134, endPoint x: 168, endPoint y: 141, distance: 27.3
click at [168, 141] on div "Sativa Peanut Butter Cups 10-Pack Emerald Sky" at bounding box center [162, 131] width 197 height 24
drag, startPoint x: 115, startPoint y: 129, endPoint x: 140, endPoint y: 137, distance: 26.2
click at [140, 137] on div "Sativa Peanut Butter Cups 10-Pack Emerald Sky" at bounding box center [155, 132] width 130 height 14
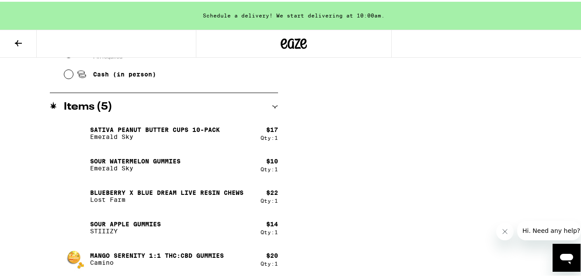
click at [140, 137] on p "Emerald Sky" at bounding box center [155, 135] width 130 height 7
drag, startPoint x: 148, startPoint y: 145, endPoint x: 158, endPoint y: 158, distance: 16.2
click at [158, 157] on div "Sativa Peanut Butter Cups 10-Pack Emerald Sky $ 17 Qty: 1 Sour Watermelon Gummi…" at bounding box center [171, 194] width 214 height 150
click at [156, 163] on p "Emerald Sky" at bounding box center [135, 166] width 91 height 7
drag, startPoint x: 141, startPoint y: 189, endPoint x: 148, endPoint y: 191, distance: 7.8
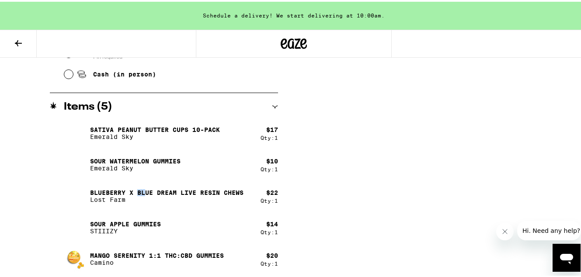
click at [148, 191] on p "Blueberry x Blue Dream Live Resin Chews" at bounding box center [167, 191] width 154 height 7
drag, startPoint x: 123, startPoint y: 157, endPoint x: 150, endPoint y: 162, distance: 28.1
click at [150, 162] on p "Sour Watermelon Gummies" at bounding box center [135, 159] width 91 height 7
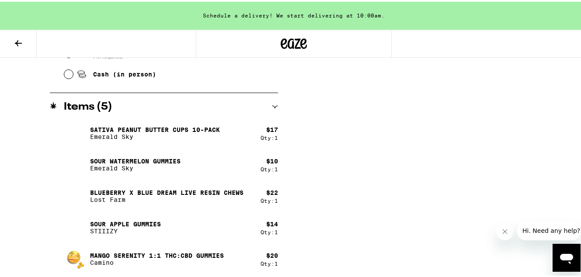
scroll to position [465, 0]
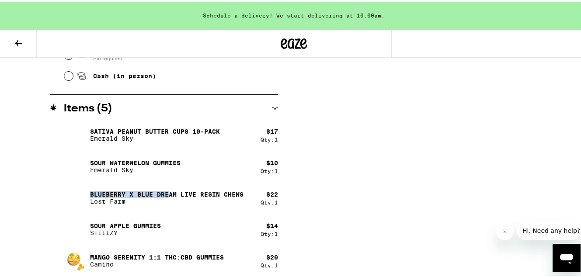
drag, startPoint x: 133, startPoint y: 186, endPoint x: 179, endPoint y: 198, distance: 47.4
click at [179, 198] on div "Blueberry x Blue Dream Live Resin Chews Lost Farm" at bounding box center [162, 196] width 197 height 24
click at [179, 198] on p "Lost Farm" at bounding box center [167, 199] width 154 height 7
drag, startPoint x: 113, startPoint y: 192, endPoint x: 137, endPoint y: 198, distance: 24.8
click at [137, 198] on div "Blueberry x Blue Dream Live Resin Chews Lost Farm" at bounding box center [167, 196] width 154 height 14
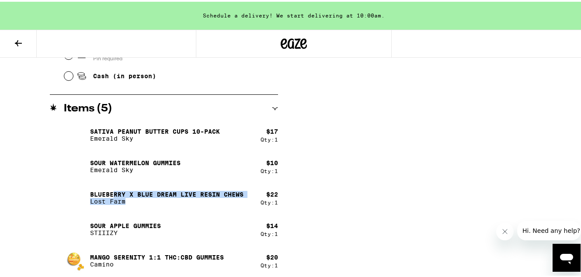
click at [137, 198] on p "Lost Farm" at bounding box center [167, 199] width 154 height 7
drag, startPoint x: 112, startPoint y: 189, endPoint x: 133, endPoint y: 199, distance: 23.9
click at [133, 199] on div "Blueberry x Blue Dream Live Resin Chews Lost Farm" at bounding box center [167, 196] width 154 height 14
click at [133, 199] on p "Lost Farm" at bounding box center [167, 199] width 154 height 7
drag, startPoint x: 100, startPoint y: 194, endPoint x: 138, endPoint y: 203, distance: 39.5
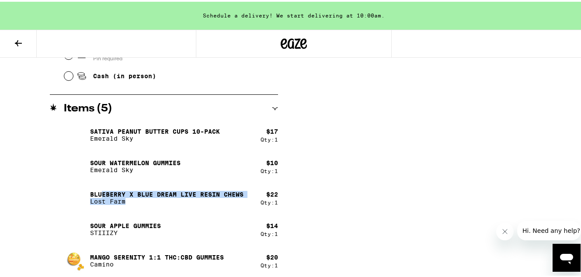
click at [138, 203] on div "Blueberry x Blue Dream Live Resin Chews Lost Farm" at bounding box center [167, 196] width 154 height 14
click at [138, 203] on p "Lost Farm" at bounding box center [167, 199] width 154 height 7
drag, startPoint x: 123, startPoint y: 195, endPoint x: 164, endPoint y: 209, distance: 43.2
click at [164, 209] on div "Sativa Peanut Butter Cups 10-Pack Emerald Sky $ 17 Qty: 1 Sour Watermelon Gummi…" at bounding box center [171, 196] width 214 height 150
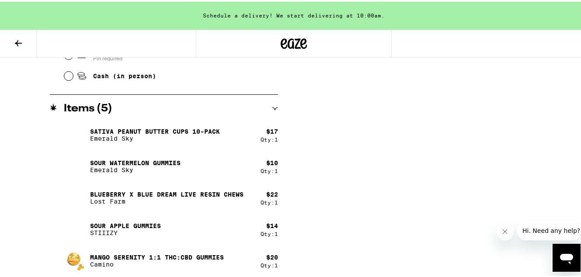
scroll to position [466, 0]
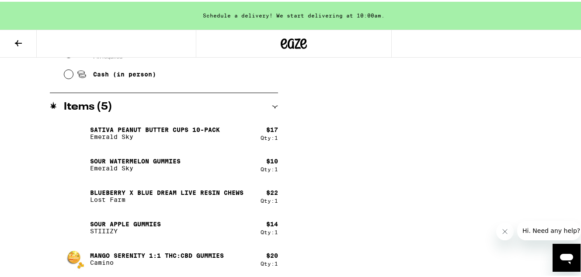
click at [21, 44] on icon at bounding box center [18, 41] width 10 height 10
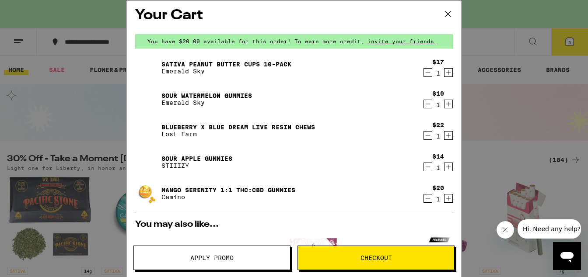
scroll to position [2, 0]
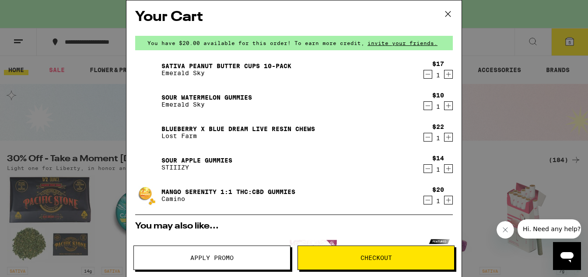
click at [444, 171] on icon "Increment" at bounding box center [448, 169] width 8 height 10
click at [424, 199] on icon "Decrement" at bounding box center [428, 200] width 8 height 10
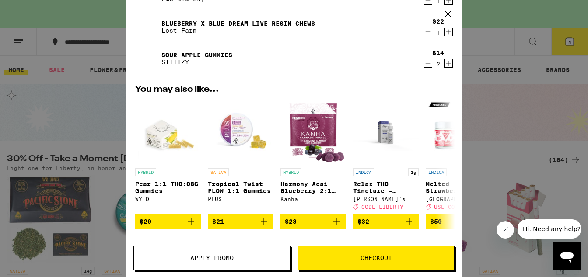
scroll to position [247, 0]
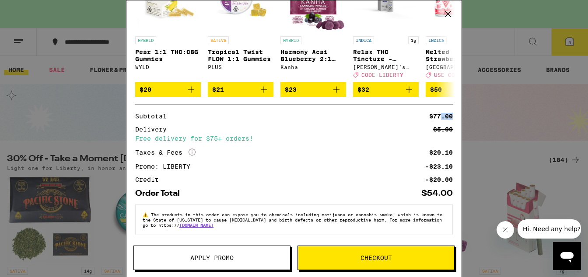
drag, startPoint x: 436, startPoint y: 113, endPoint x: 444, endPoint y: 118, distance: 9.8
click at [444, 118] on div "Subtotal $77.00 Delivery $5.00 Free delivery for $75+ orders! Taxes & Fees More…" at bounding box center [294, 148] width 318 height 70
drag, startPoint x: 432, startPoint y: 120, endPoint x: 441, endPoint y: 120, distance: 8.7
click at [441, 120] on div "Subtotal $77.00 Delivery $5.00 Free delivery for $75+ orders! Taxes & Fees More…" at bounding box center [294, 148] width 318 height 70
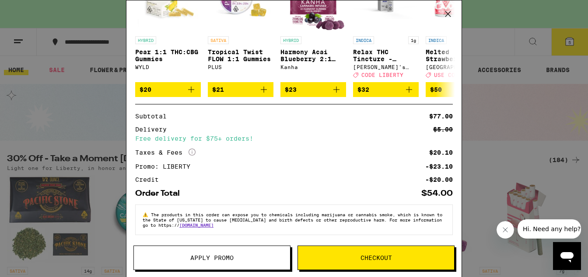
click at [443, 117] on div "Subtotal $77.00 Delivery $5.00 Free delivery for $75+ orders! Taxes & Fees More…" at bounding box center [294, 148] width 318 height 70
click at [436, 126] on div "$5.00" at bounding box center [443, 129] width 20 height 6
drag, startPoint x: 427, startPoint y: 156, endPoint x: 439, endPoint y: 164, distance: 14.3
click at [439, 163] on div "Subtotal $77.00 Delivery $5.00 Free delivery for $75+ orders! Taxes & Fees More…" at bounding box center [294, 148] width 318 height 70
click at [439, 164] on div "-$23.10" at bounding box center [439, 167] width 28 height 6
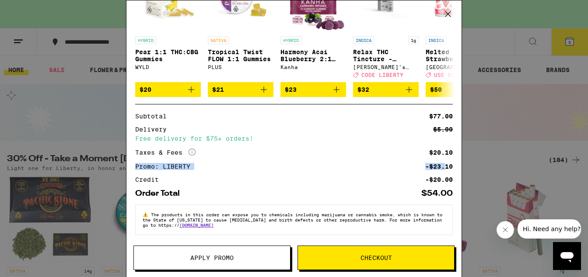
drag, startPoint x: 360, startPoint y: 214, endPoint x: 384, endPoint y: 224, distance: 26.5
click at [384, 224] on p "⚠️ The products in this order can expose you to chemicals including marijuana o…" at bounding box center [294, 220] width 303 height 16
click at [256, 257] on span "Apply Promo" at bounding box center [212, 258] width 156 height 6
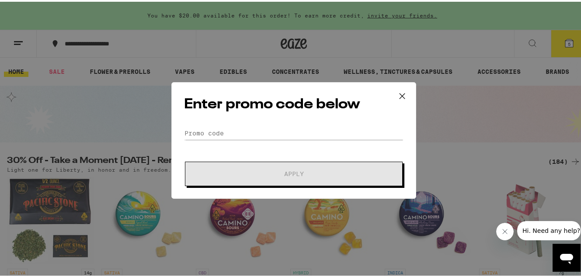
click at [398, 99] on icon at bounding box center [402, 94] width 13 height 13
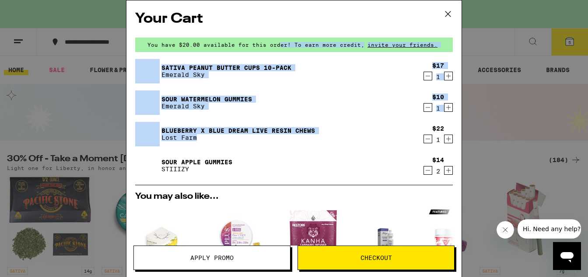
drag, startPoint x: 288, startPoint y: 43, endPoint x: 329, endPoint y: 146, distance: 110.7
click at [329, 146] on div "Your Cart You have $20.00 available for this order! To earn more credit, invite…" at bounding box center [293, 125] width 335 height 251
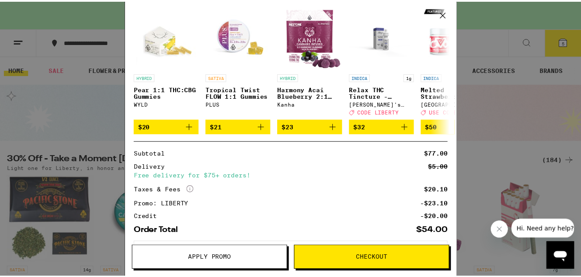
scroll to position [247, 0]
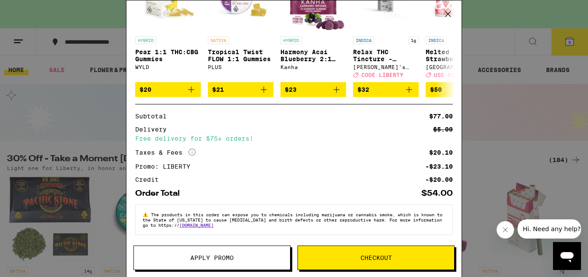
click at [413, 179] on div "Credit -$20.00" at bounding box center [294, 180] width 318 height 6
drag, startPoint x: 419, startPoint y: 179, endPoint x: 446, endPoint y: 179, distance: 27.6
click at [446, 179] on div "Your Cart You have $20.00 available for this order! To earn more credit, invite…" at bounding box center [293, 125] width 335 height 251
click at [444, 183] on div "Order Total $54.00" at bounding box center [294, 190] width 318 height 15
click at [449, 15] on icon at bounding box center [447, 13] width 13 height 13
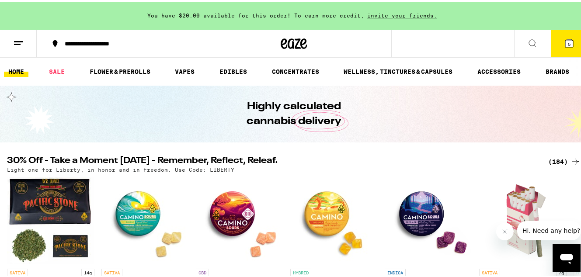
click at [553, 42] on button "5" at bounding box center [569, 41] width 37 height 27
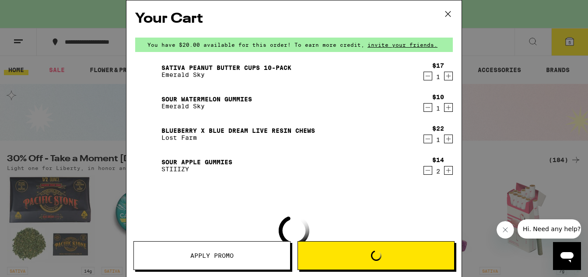
click at [409, 260] on span "Loading" at bounding box center [376, 256] width 156 height 10
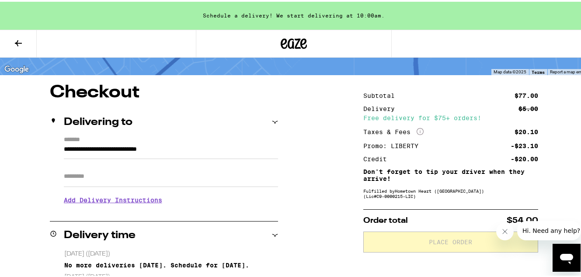
scroll to position [53, 0]
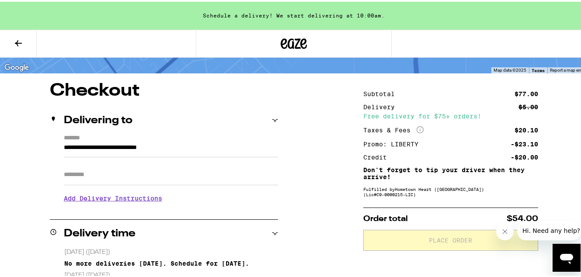
click at [136, 201] on h3 "Add Delivery Instructions" at bounding box center [171, 197] width 214 height 20
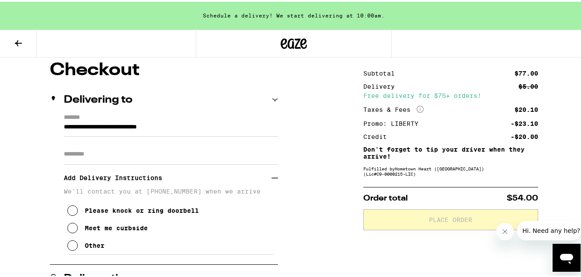
scroll to position [84, 0]
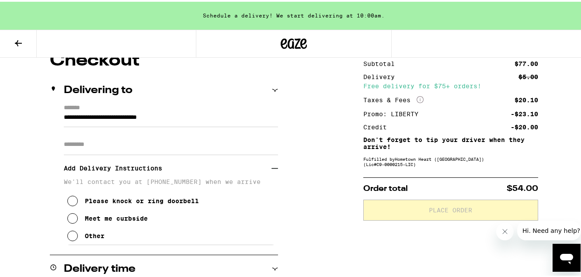
click at [97, 238] on div "Other" at bounding box center [95, 234] width 20 height 7
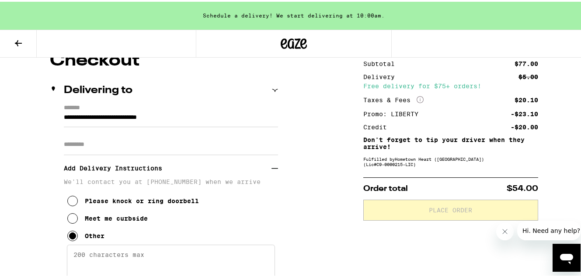
scroll to position [113, 0]
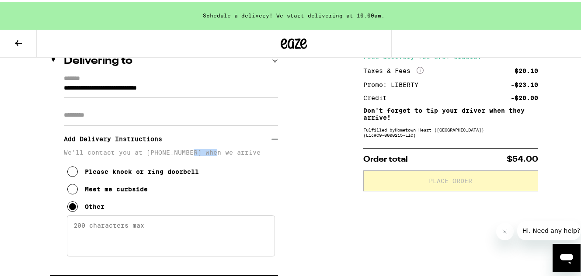
drag, startPoint x: 193, startPoint y: 152, endPoint x: 216, endPoint y: 155, distance: 22.9
click at [216, 154] on p "We'll contact you at [PHONE_NUMBER] when we arrive" at bounding box center [171, 150] width 214 height 7
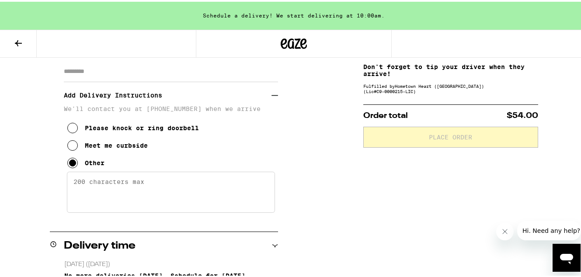
scroll to position [310, 0]
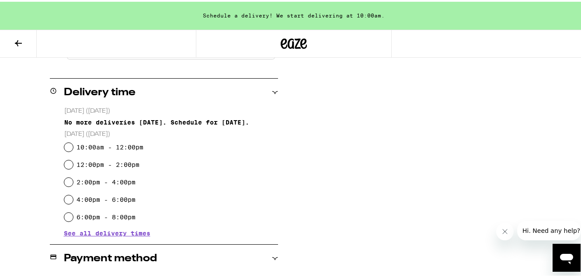
click at [111, 182] on label "2:00pm - 4:00pm" at bounding box center [106, 180] width 59 height 7
click at [73, 182] on input "2:00pm - 4:00pm" at bounding box center [68, 180] width 9 height 9
radio input "true"
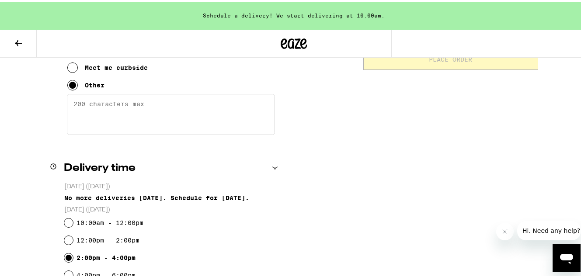
scroll to position [148, 0]
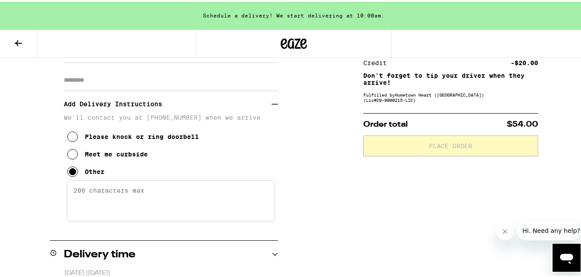
click at [122, 199] on textarea "Enter any other delivery instructions you want driver to know" at bounding box center [171, 199] width 208 height 41
click at [124, 192] on textarea "Enter any other delivery instructions you want driver to know" at bounding box center [171, 199] width 208 height 41
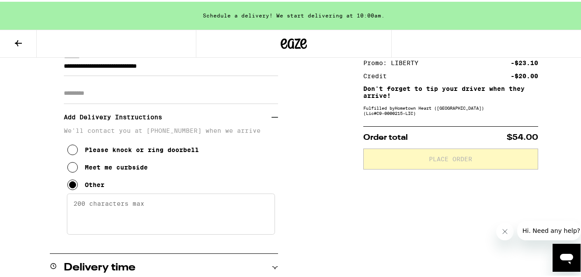
scroll to position [117, 0]
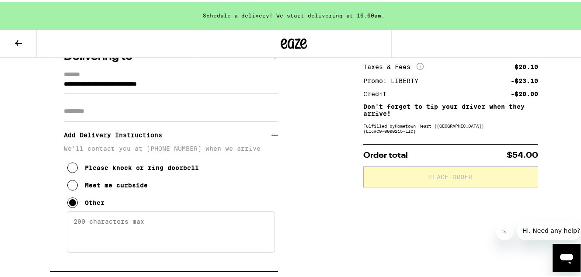
click at [129, 231] on textarea "Enter any other delivery instructions you want driver to know" at bounding box center [171, 230] width 208 height 41
click at [146, 233] on textarea "Enter any other delivery instructions you want driver to know" at bounding box center [171, 230] width 208 height 41
click at [137, 187] on div "Meet me curbside" at bounding box center [116, 183] width 63 height 7
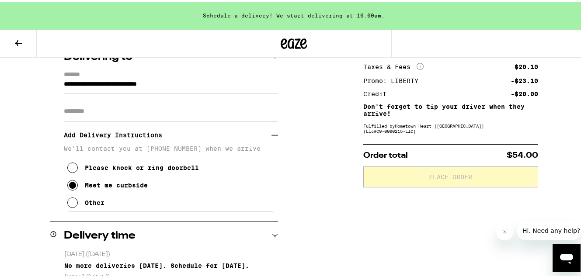
click at [98, 205] on div "Other" at bounding box center [95, 201] width 20 height 7
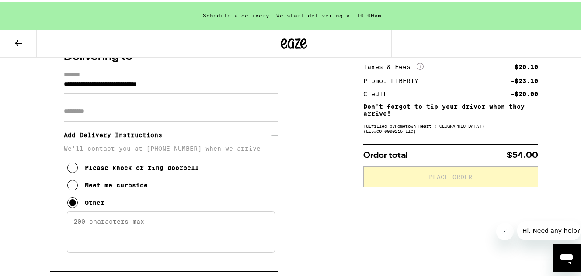
click at [129, 185] on div "Meet me curbside" at bounding box center [116, 183] width 63 height 7
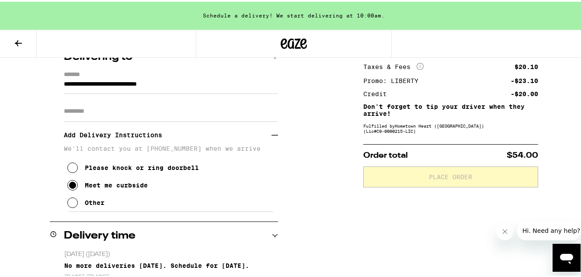
click at [73, 203] on icon at bounding box center [72, 201] width 10 height 10
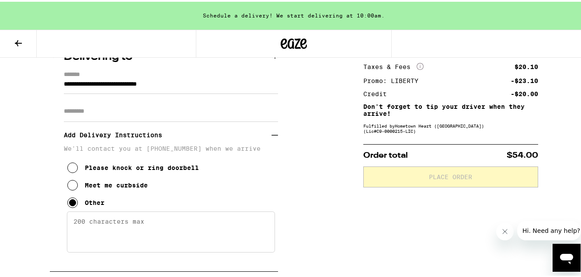
click at [101, 227] on textarea "Enter any other delivery instructions you want driver to know" at bounding box center [171, 230] width 208 height 41
click at [112, 187] on div "Meet me curbside" at bounding box center [116, 183] width 63 height 7
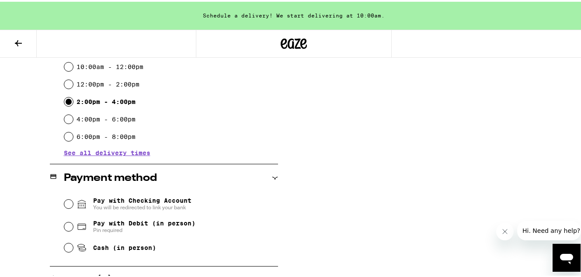
scroll to position [340, 0]
click at [299, 196] on div "**********" at bounding box center [294, 107] width 588 height 626
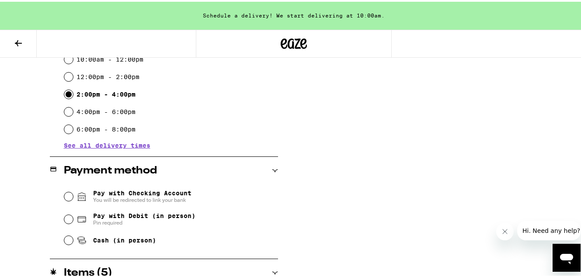
scroll to position [432, 0]
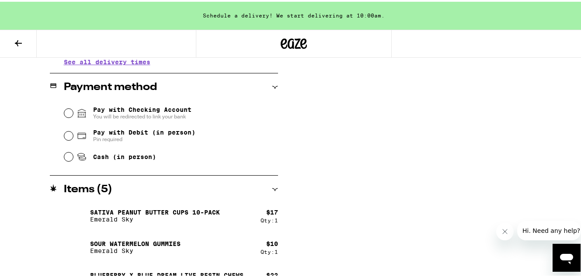
click at [164, 114] on span "You will be redirected to link your bank" at bounding box center [142, 115] width 98 height 7
click at [73, 114] on input "Pay with Checking Account You will be redirected to link your bank" at bounding box center [68, 111] width 9 height 9
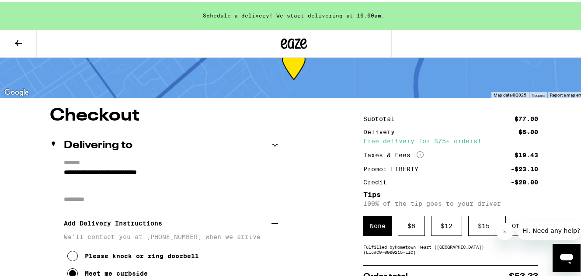
scroll to position [58, 0]
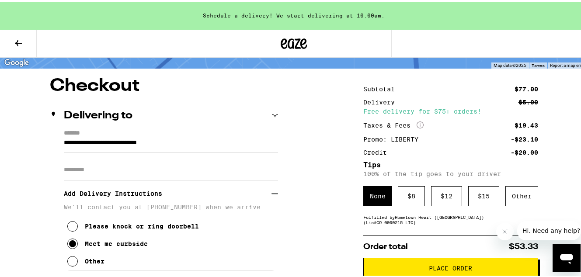
drag, startPoint x: 427, startPoint y: 223, endPoint x: 433, endPoint y: 230, distance: 9.3
click at [502, 233] on icon "Close message from company" at bounding box center [505, 231] width 7 height 7
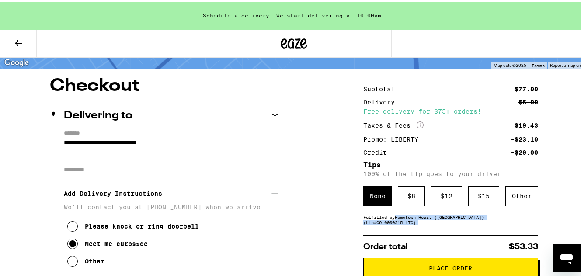
drag, startPoint x: 426, startPoint y: 227, endPoint x: 392, endPoint y: 220, distance: 34.5
click at [392, 220] on div "Fulfilled by Hometown Heart ([GEOGRAPHIC_DATA]) (Lic# C9-0000215-LIC )" at bounding box center [451, 218] width 175 height 10
drag, startPoint x: 419, startPoint y: 224, endPoint x: 364, endPoint y: 222, distance: 54.7
click at [364, 222] on div "Fulfilled by Hometown Heart ([GEOGRAPHIC_DATA]) (Lic# C9-0000215-LIC )" at bounding box center [451, 218] width 175 height 10
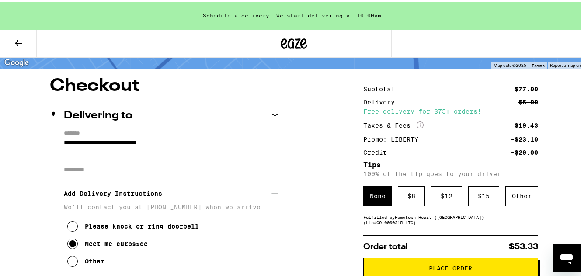
click at [366, 222] on div "Fulfilled by Hometown Heart ([GEOGRAPHIC_DATA]) (Lic# C9-0000215-LIC )" at bounding box center [451, 218] width 175 height 10
drag, startPoint x: 498, startPoint y: 175, endPoint x: 375, endPoint y: 155, distance: 124.4
drag, startPoint x: 521, startPoint y: 170, endPoint x: 406, endPoint y: 166, distance: 115.1
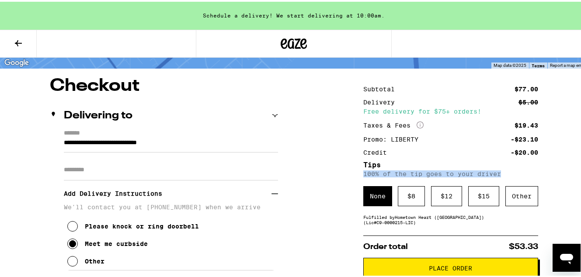
click at [407, 166] on h5 "Tips" at bounding box center [451, 163] width 175 height 7
click at [407, 138] on div "Promo: LIBERTY" at bounding box center [394, 138] width 61 height 6
click at [407, 139] on div "Promo: LIBERTY" at bounding box center [394, 138] width 61 height 6
click at [413, 163] on h5 "Tips" at bounding box center [451, 163] width 175 height 7
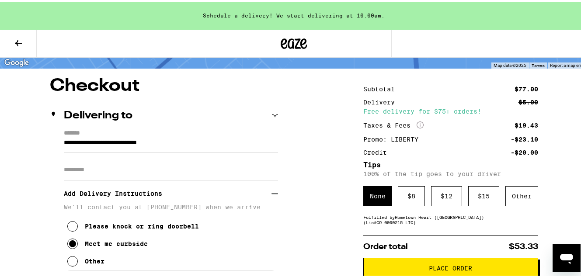
click at [417, 125] on icon "More Info" at bounding box center [420, 123] width 7 height 7
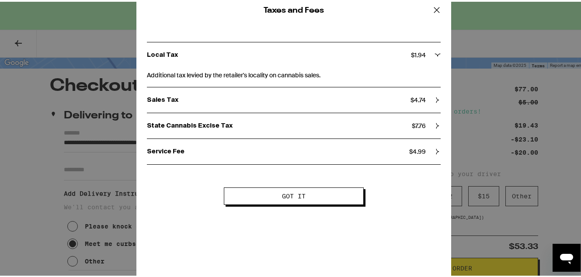
click at [434, 8] on icon at bounding box center [436, 8] width 13 height 13
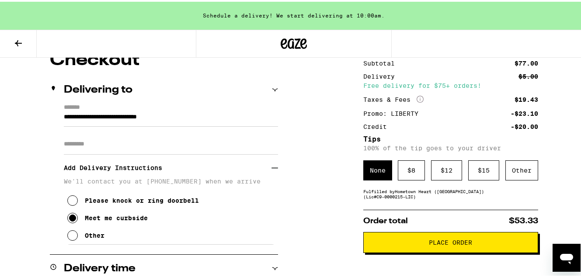
scroll to position [82, 0]
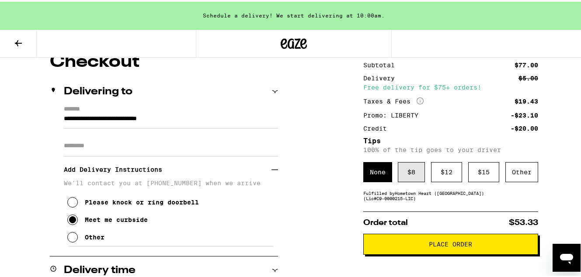
click at [410, 178] on div "$ 8" at bounding box center [411, 171] width 27 height 20
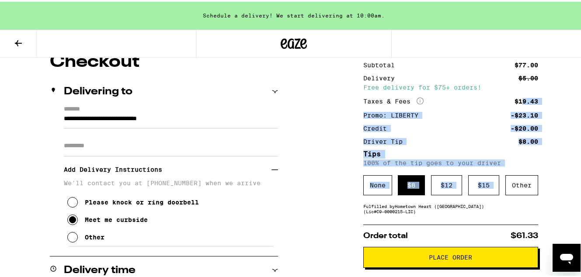
drag, startPoint x: 524, startPoint y: 136, endPoint x: 526, endPoint y: 167, distance: 30.7
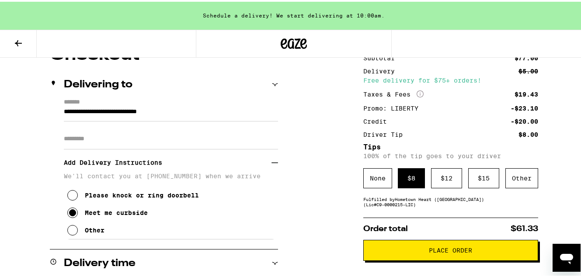
scroll to position [99, 0]
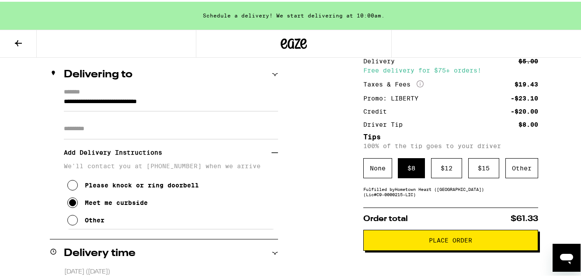
drag, startPoint x: 523, startPoint y: 95, endPoint x: 527, endPoint y: 104, distance: 9.4
click at [527, 104] on div "Subtotal $77.00 Delivery $5.00 Free delivery for $75+ orders! Taxes & Fees More…" at bounding box center [451, 84] width 175 height 83
drag, startPoint x: 525, startPoint y: 105, endPoint x: 535, endPoint y: 132, distance: 28.8
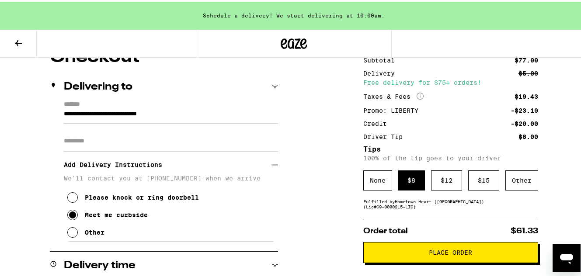
scroll to position [85, 0]
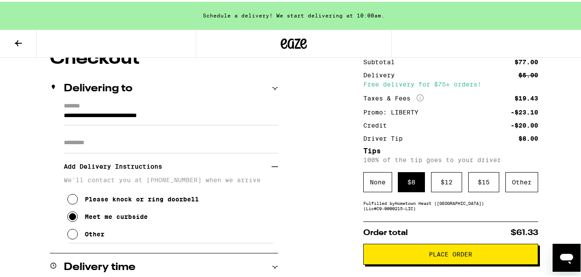
click at [516, 148] on h5 "Tips" at bounding box center [451, 149] width 175 height 7
click at [417, 98] on icon "More Info" at bounding box center [420, 96] width 7 height 7
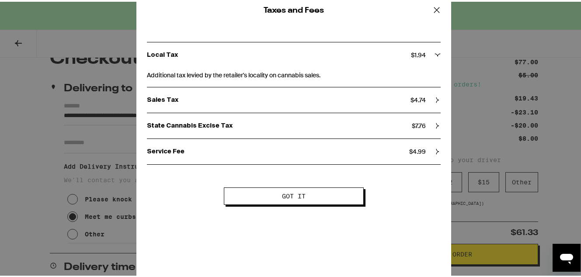
click at [435, 6] on icon at bounding box center [436, 8] width 13 height 13
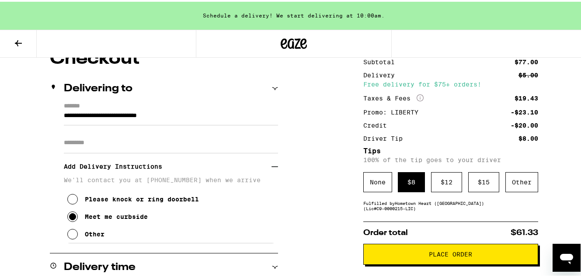
click at [500, 135] on div "Driver Tip $8.00" at bounding box center [451, 137] width 175 height 6
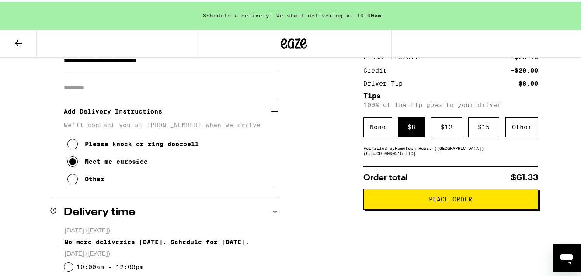
scroll to position [113, 0]
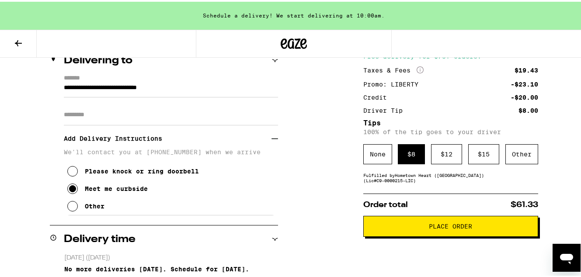
click at [115, 242] on h2 "Delivery time" at bounding box center [100, 238] width 72 height 10
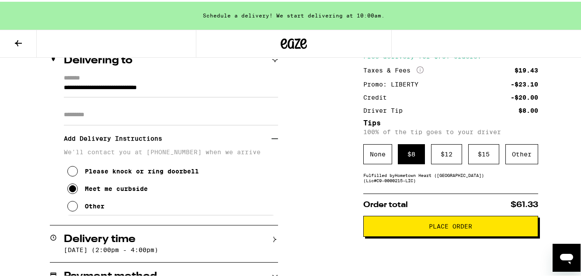
click at [133, 246] on p "[DATE] (2:00pm - 4:00pm)" at bounding box center [171, 248] width 214 height 7
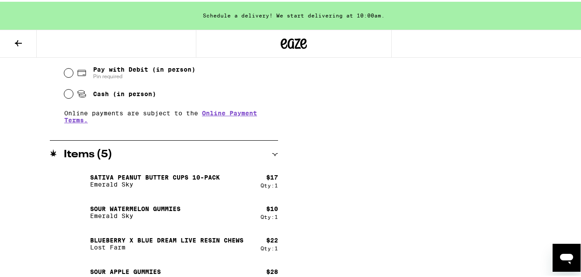
scroll to position [511, 0]
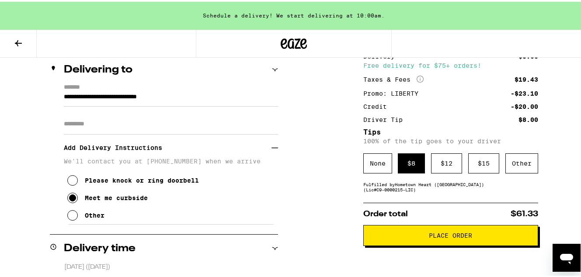
scroll to position [37, 0]
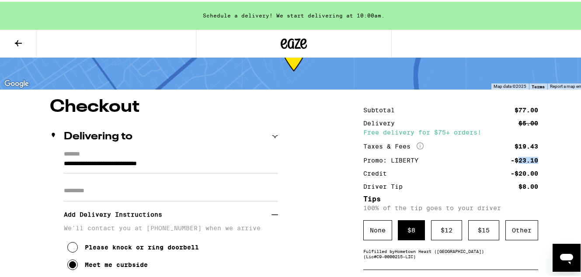
click at [516, 164] on div "Subtotal $77.00 Delivery $5.00 Free delivery for $75+ orders! Taxes & Fees More…" at bounding box center [451, 146] width 175 height 83
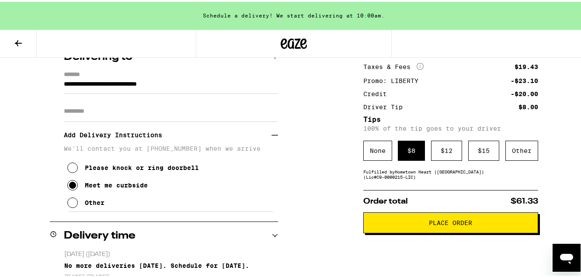
scroll to position [120, 0]
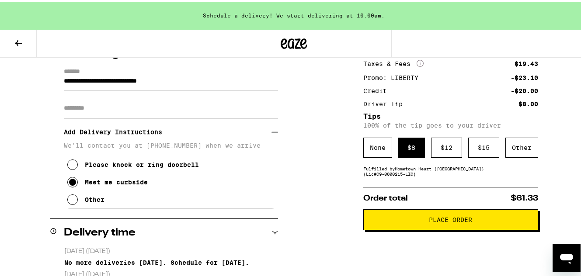
drag, startPoint x: 482, startPoint y: 228, endPoint x: 391, endPoint y: 177, distance: 105.0
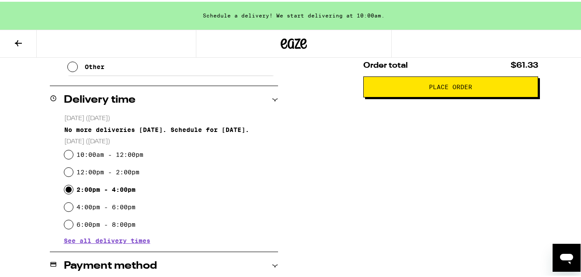
scroll to position [252, 0]
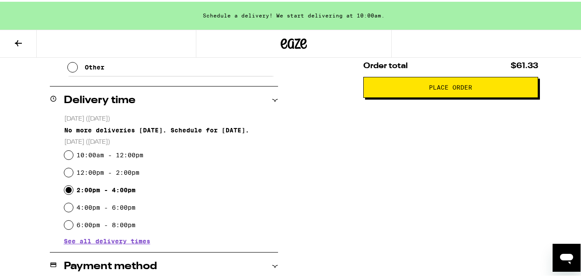
click at [450, 81] on button "Place Order" at bounding box center [451, 85] width 175 height 21
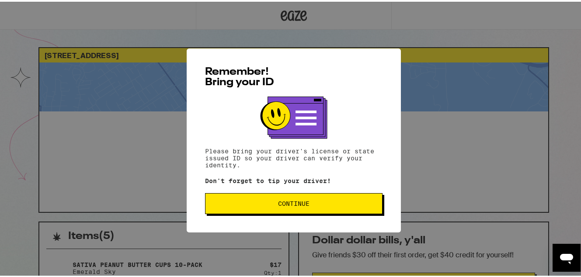
click at [298, 203] on span "Continue" at bounding box center [293, 202] width 31 height 6
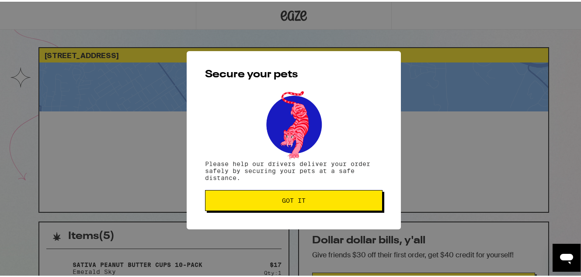
click at [299, 199] on span "Got it" at bounding box center [294, 199] width 24 height 6
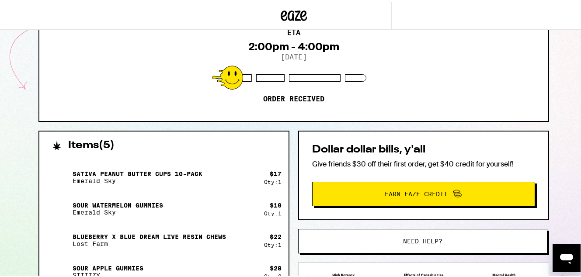
scroll to position [188, 0]
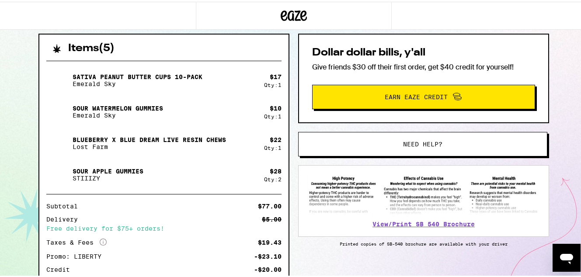
click at [381, 150] on button "Need help?" at bounding box center [422, 142] width 249 height 24
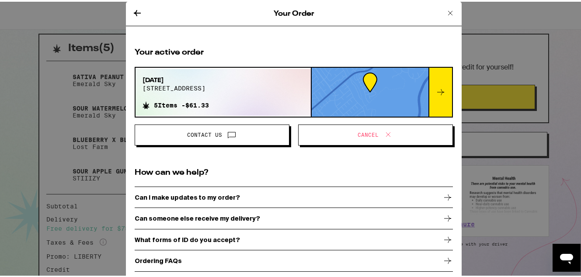
click at [274, 226] on div "Can someone else receive my delivery?" at bounding box center [294, 217] width 318 height 22
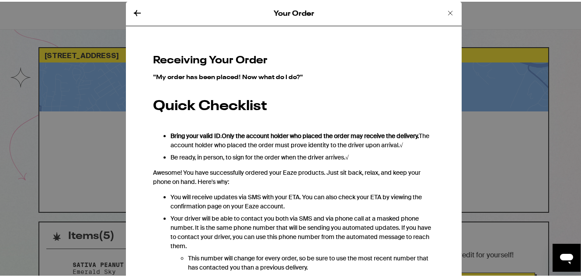
click at [136, 16] on button at bounding box center [137, 12] width 10 height 12
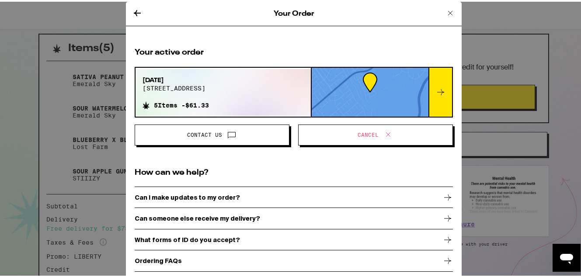
click at [135, 10] on icon at bounding box center [137, 11] width 10 height 10
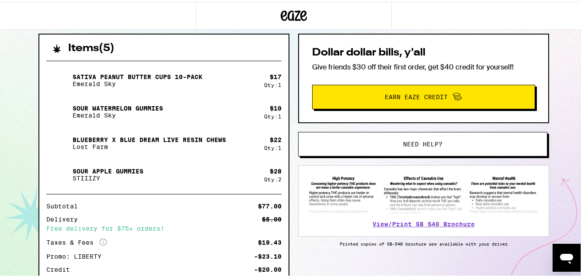
click at [394, 143] on span "Need help?" at bounding box center [423, 143] width 189 height 6
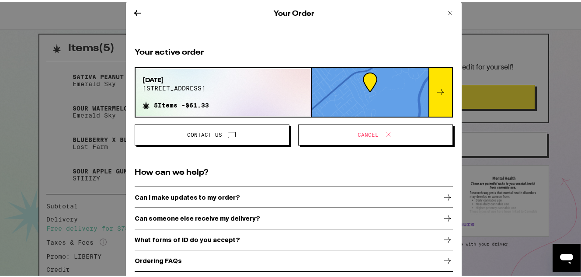
click at [259, 207] on div "Can someone else receive my delivery?" at bounding box center [294, 217] width 318 height 22
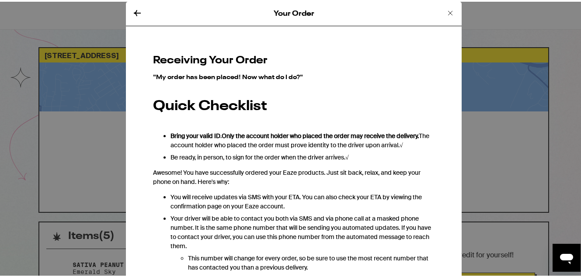
click at [137, 14] on icon at bounding box center [137, 11] width 10 height 10
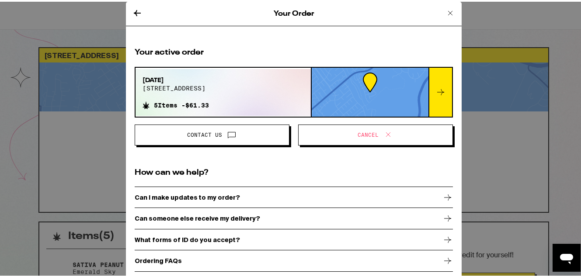
scroll to position [188, 0]
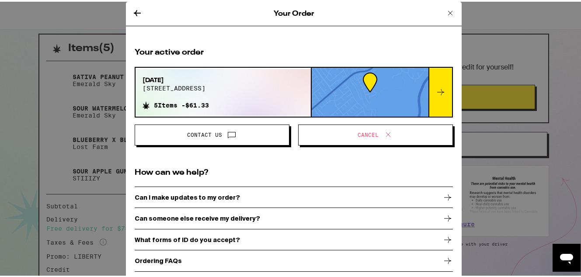
click at [192, 217] on p "Can someone else receive my delivery?" at bounding box center [198, 216] width 126 height 7
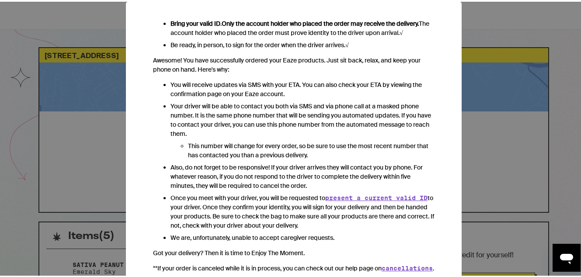
scroll to position [112, 0]
drag, startPoint x: 220, startPoint y: 182, endPoint x: 239, endPoint y: 195, distance: 22.7
click at [238, 193] on ul "You will receive updates via SMS with your ETA. You can also check your ETA by …" at bounding box center [294, 160] width 282 height 162
click at [239, 195] on p "Once you meet with your driver, you will be requested to present a current vali…" at bounding box center [303, 210] width 264 height 37
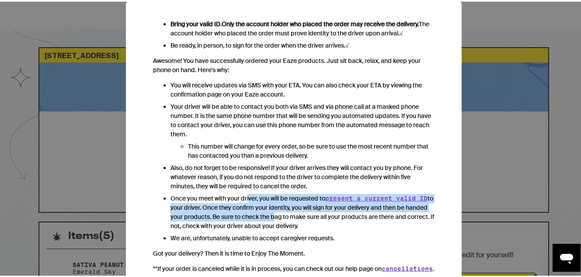
drag, startPoint x: 250, startPoint y: 203, endPoint x: 294, endPoint y: 220, distance: 46.7
click at [294, 220] on p "Once you meet with your driver, you will be requested to present a current vali…" at bounding box center [303, 210] width 264 height 37
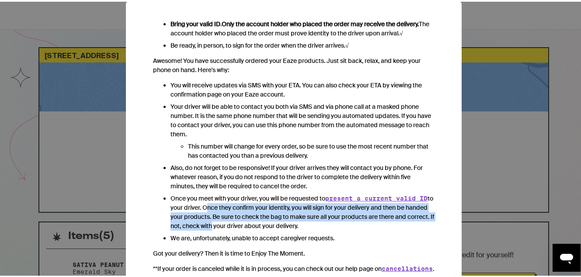
drag, startPoint x: 216, startPoint y: 208, endPoint x: 247, endPoint y: 220, distance: 33.4
click at [247, 220] on p "Once you meet with your driver, you will be requested to present a current vali…" at bounding box center [303, 210] width 264 height 37
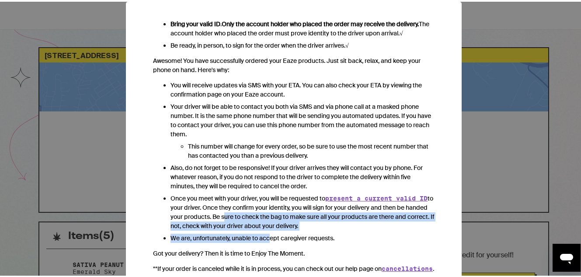
click at [267, 234] on ul "You will receive updates via SMS with your ETA. You can also check your ETA by …" at bounding box center [294, 160] width 282 height 162
click at [267, 235] on p "We are, unfortunately, unable to accept caregiver requests." at bounding box center [303, 236] width 264 height 9
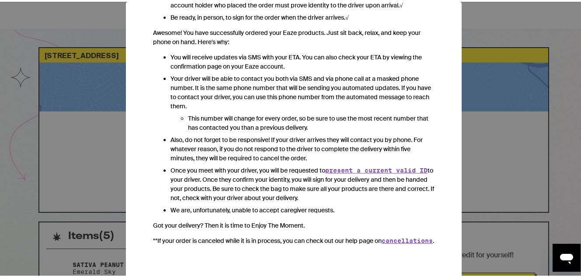
scroll to position [147, 0]
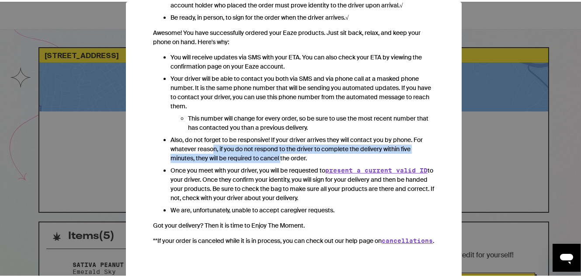
drag, startPoint x: 236, startPoint y: 142, endPoint x: 279, endPoint y: 153, distance: 43.8
click at [279, 153] on p "Also, do not forget to be responsive! If your driver arrives they will contact …" at bounding box center [303, 148] width 264 height 28
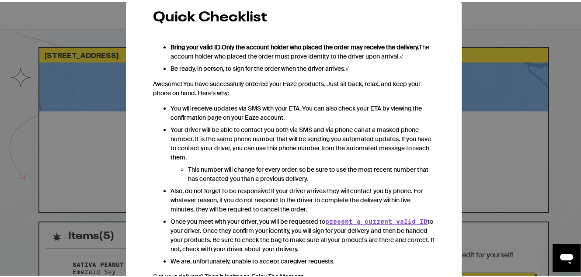
scroll to position [59, 0]
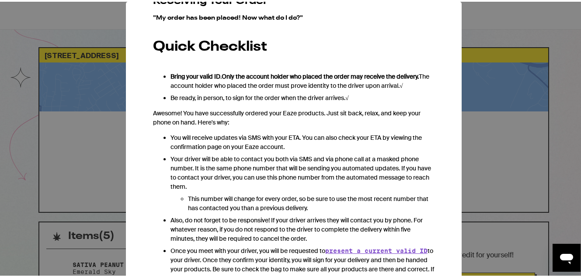
drag, startPoint x: 254, startPoint y: 106, endPoint x: 265, endPoint y: 120, distance: 17.9
click at [265, 120] on div ""My order has been placed! Now what do I do?" Quick Checklist Bring your valid …" at bounding box center [294, 168] width 282 height 311
click at [265, 120] on p "Awesome! You have successfully ordered your Eaze products. Just sit back, relax…" at bounding box center [294, 116] width 282 height 18
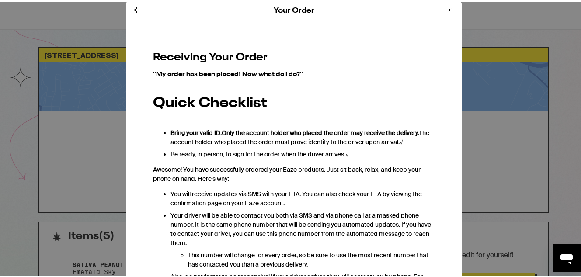
scroll to position [0, 0]
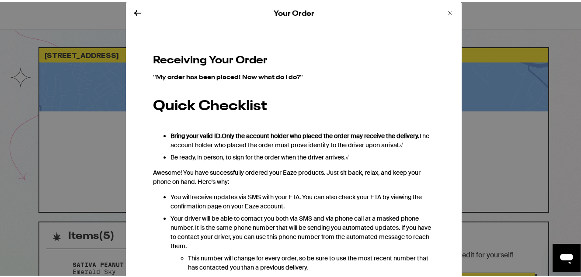
click at [133, 8] on icon at bounding box center [137, 11] width 10 height 10
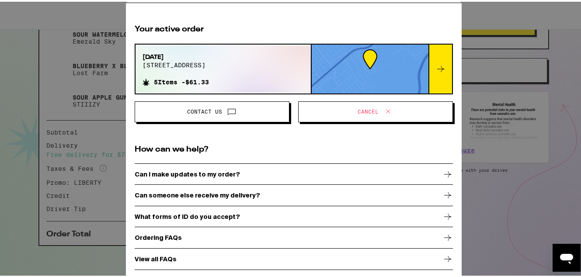
scroll to position [264, 0]
click at [256, 234] on div "Ordering FAQs" at bounding box center [294, 236] width 318 height 22
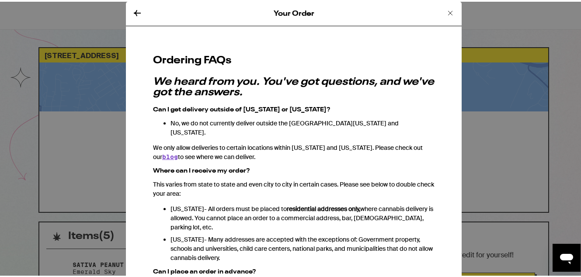
click at [132, 12] on icon at bounding box center [137, 11] width 10 height 10
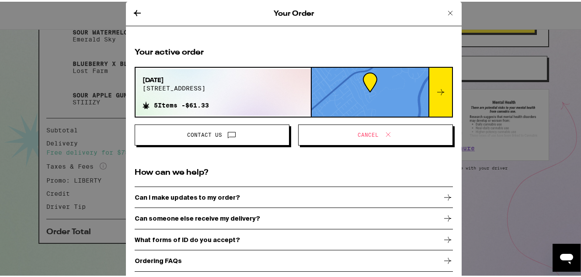
click at [133, 13] on icon at bounding box center [137, 11] width 10 height 10
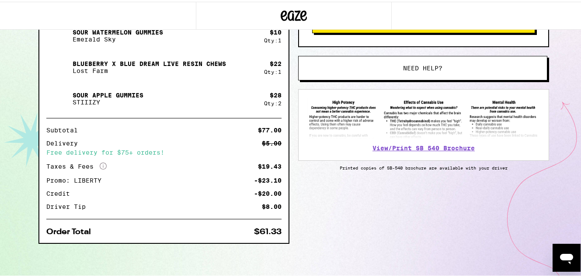
scroll to position [188, 0]
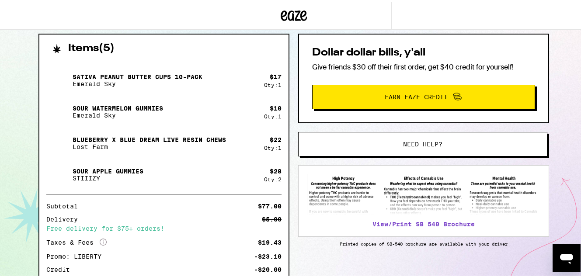
click at [395, 140] on span "Need help?" at bounding box center [423, 143] width 189 height 6
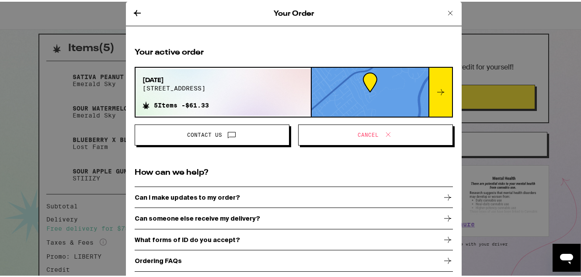
click at [232, 196] on div "Can I make updates to my order?" at bounding box center [294, 196] width 318 height 22
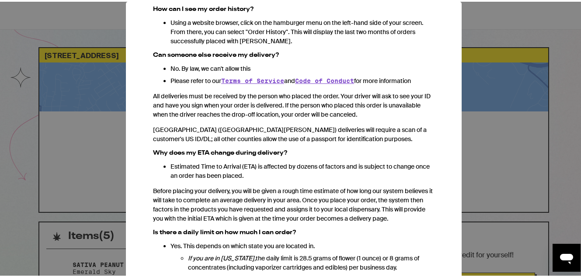
scroll to position [967, 0]
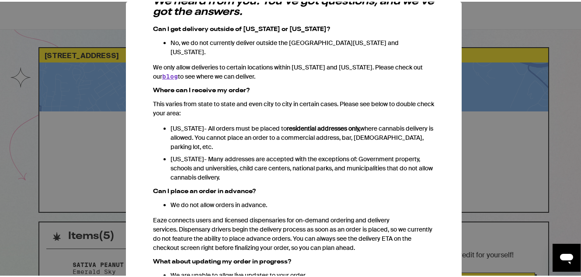
scroll to position [0, 0]
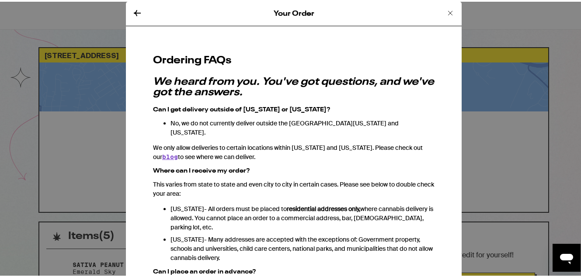
click at [137, 10] on icon at bounding box center [137, 11] width 10 height 10
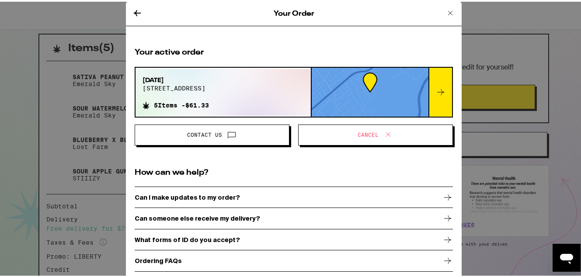
click at [445, 14] on icon at bounding box center [450, 11] width 10 height 10
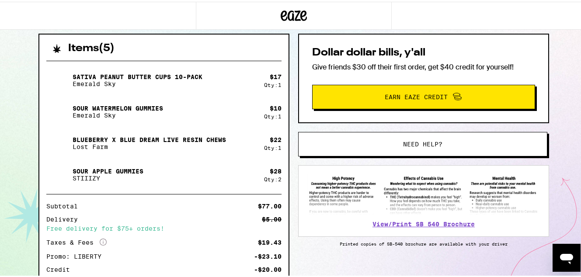
click at [438, 12] on div "Order History Your most recent orders [DATE] 3523 wild flower way 5 Items - $61…" at bounding box center [294, 138] width 588 height 277
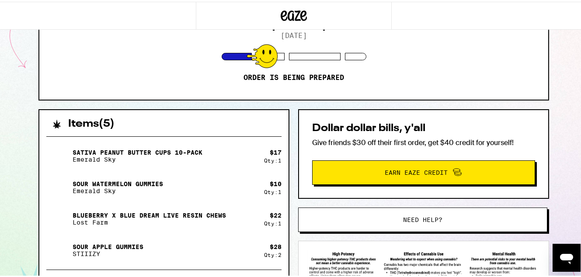
scroll to position [156, 0]
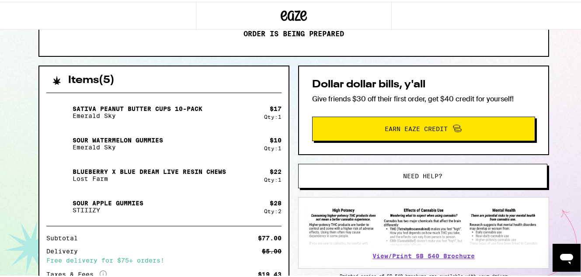
click at [393, 176] on span "Need help?" at bounding box center [423, 174] width 189 height 6
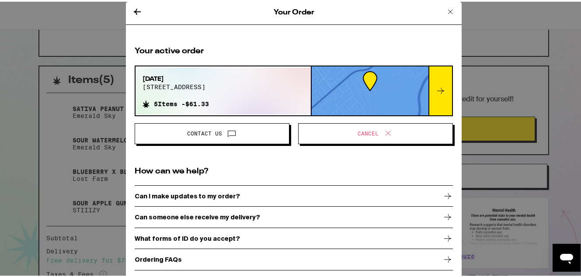
scroll to position [2, 0]
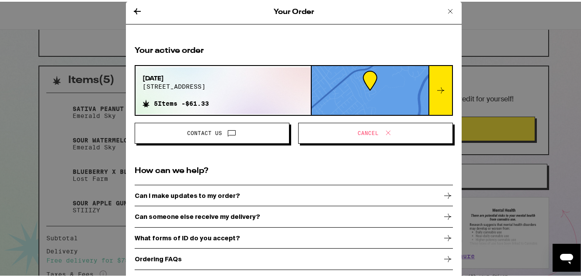
click at [342, 134] on span "Cancel" at bounding box center [376, 131] width 140 height 11
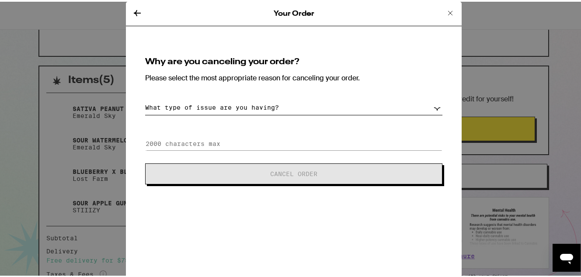
click at [229, 115] on div "Why are you canceling your order? Please select the most appropriate reason for…" at bounding box center [294, 119] width 318 height 148
click at [231, 113] on select "What type of issue are you having? Order taking too long Order arriving too soo…" at bounding box center [293, 105] width 297 height 15
select select "unable-receive-order"
click at [145, 98] on select "What type of issue are you having? Order taking too long Order arriving too soo…" at bounding box center [293, 105] width 297 height 15
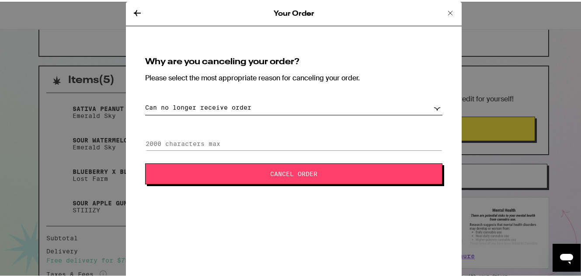
click at [238, 175] on span "Cancel Order" at bounding box center [294, 172] width 227 height 6
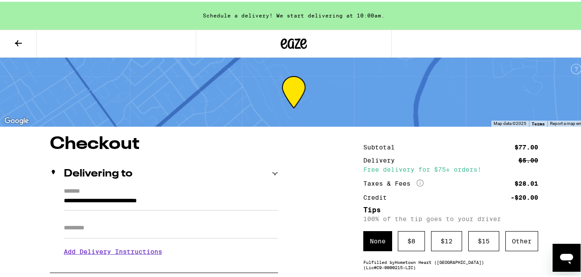
click at [17, 42] on icon at bounding box center [18, 41] width 7 height 6
